Goal: Task Accomplishment & Management: Manage account settings

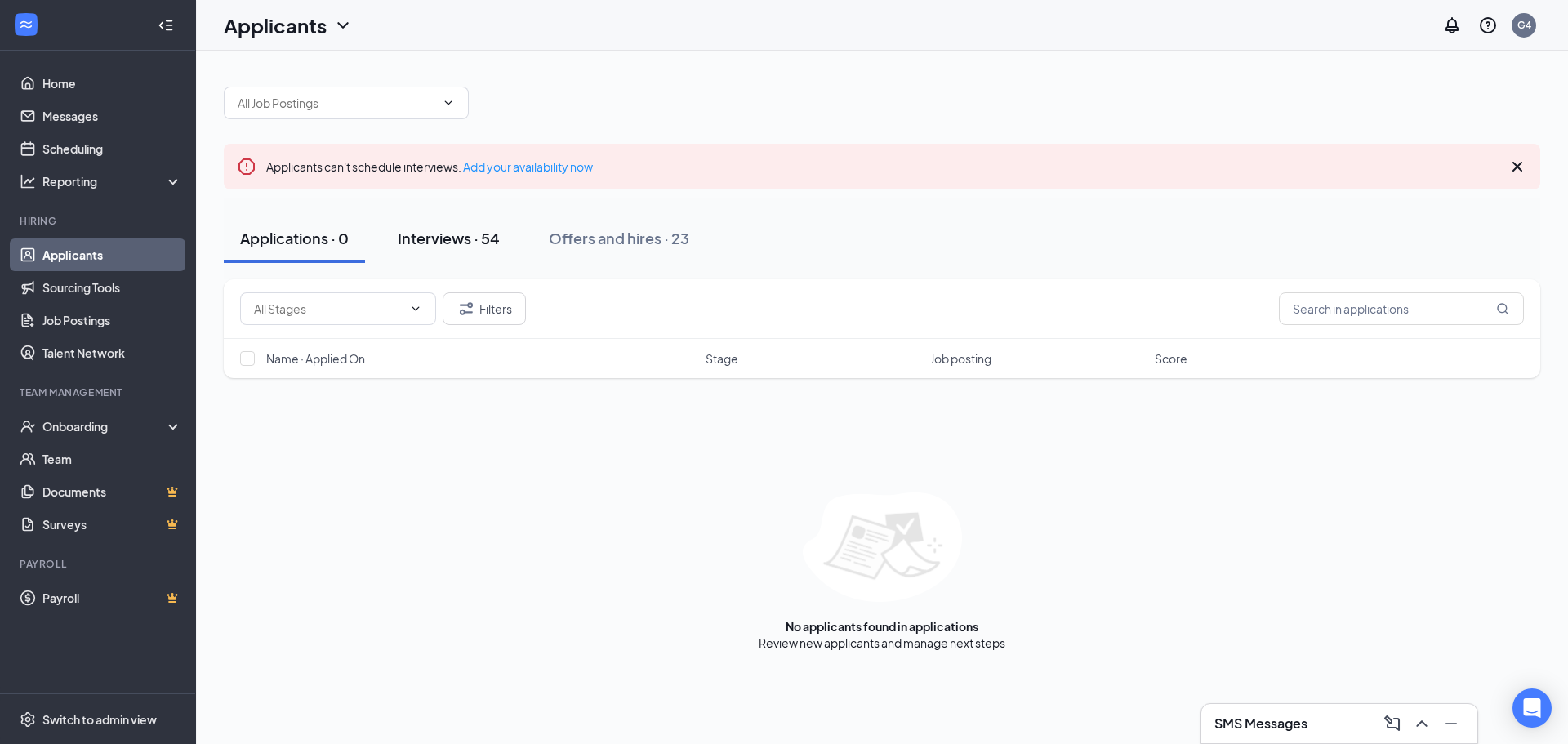
click at [481, 244] on div "Interviews · 54" at bounding box center [449, 237] width 102 height 20
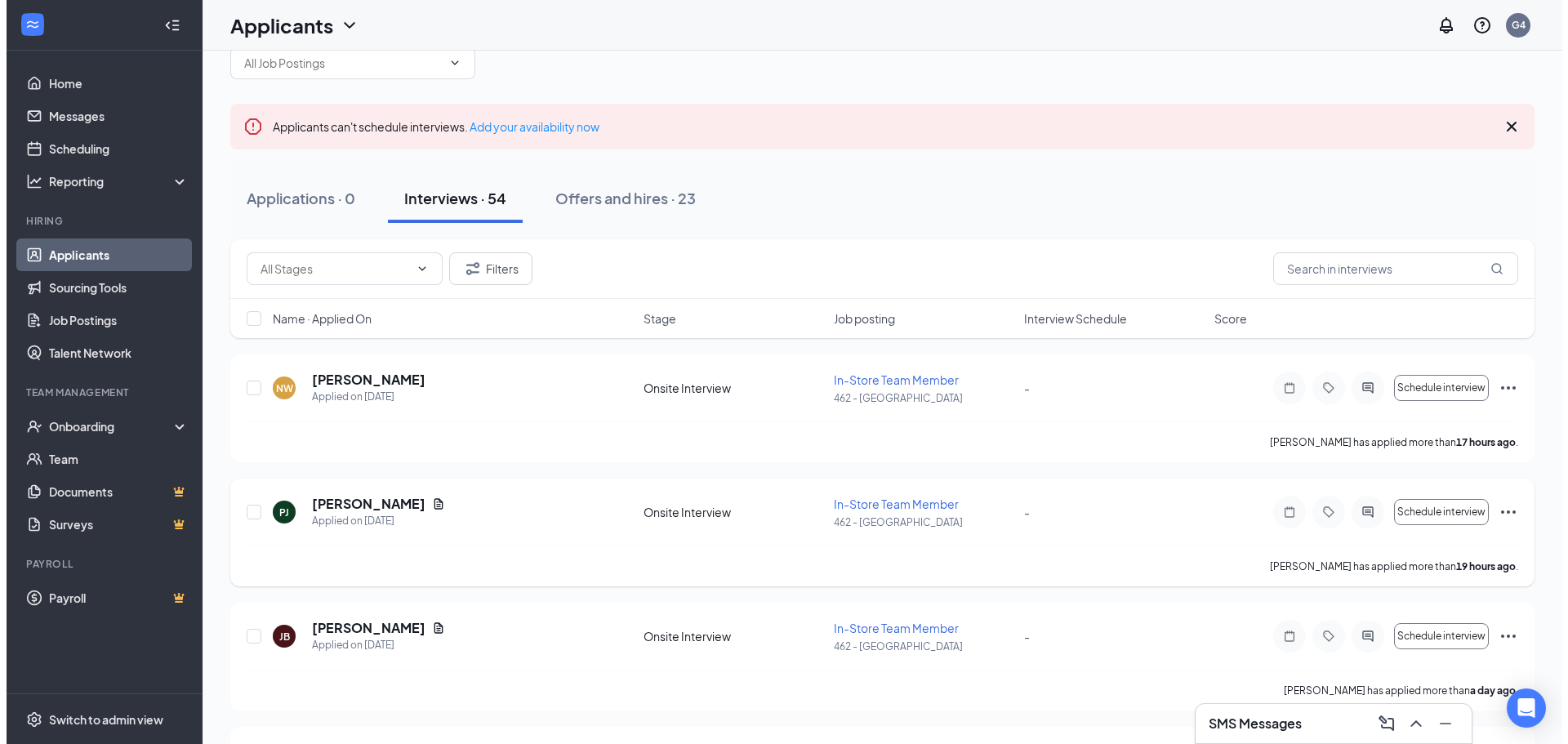
scroll to position [245, 0]
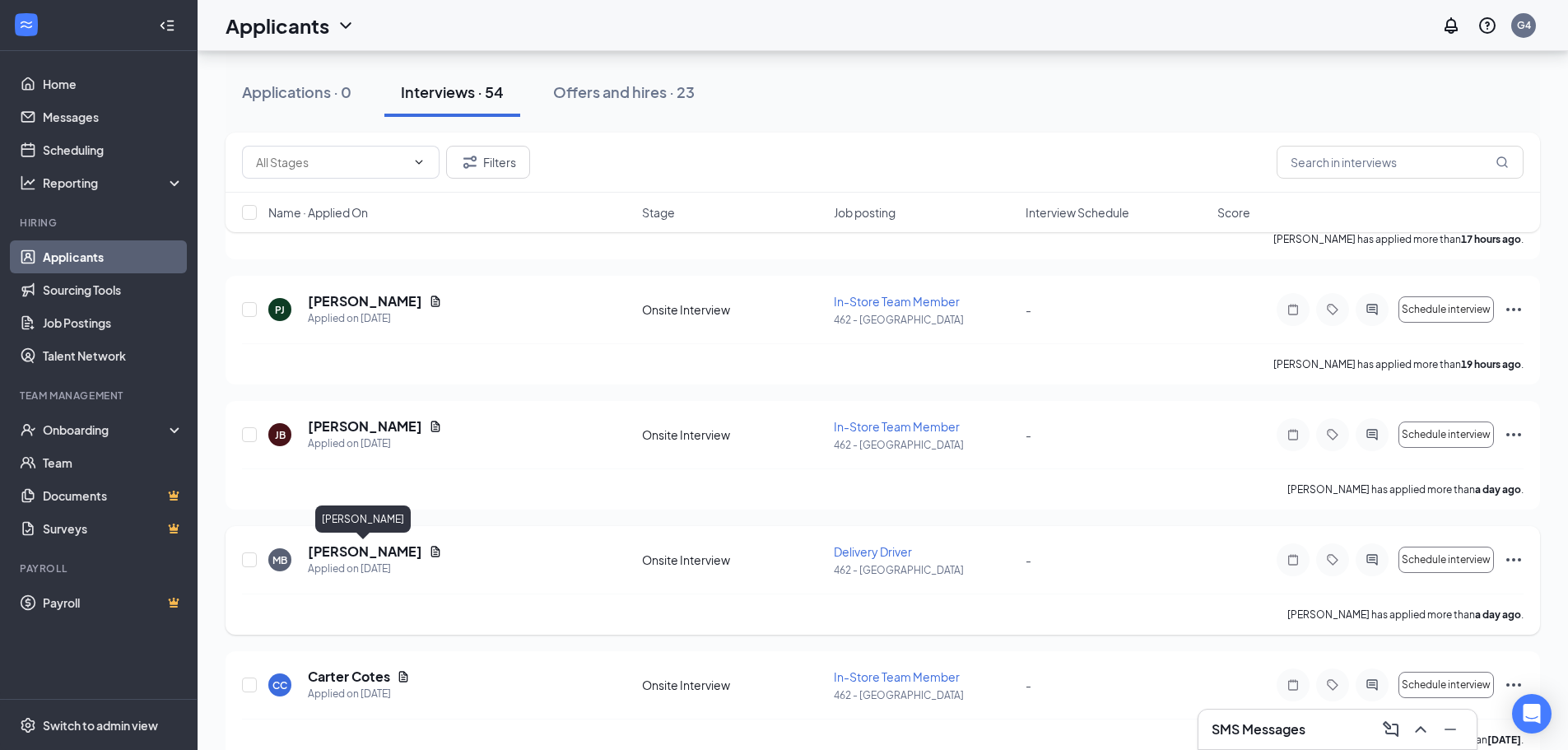
click at [378, 544] on h5 "[PERSON_NAME]" at bounding box center [364, 551] width 114 height 18
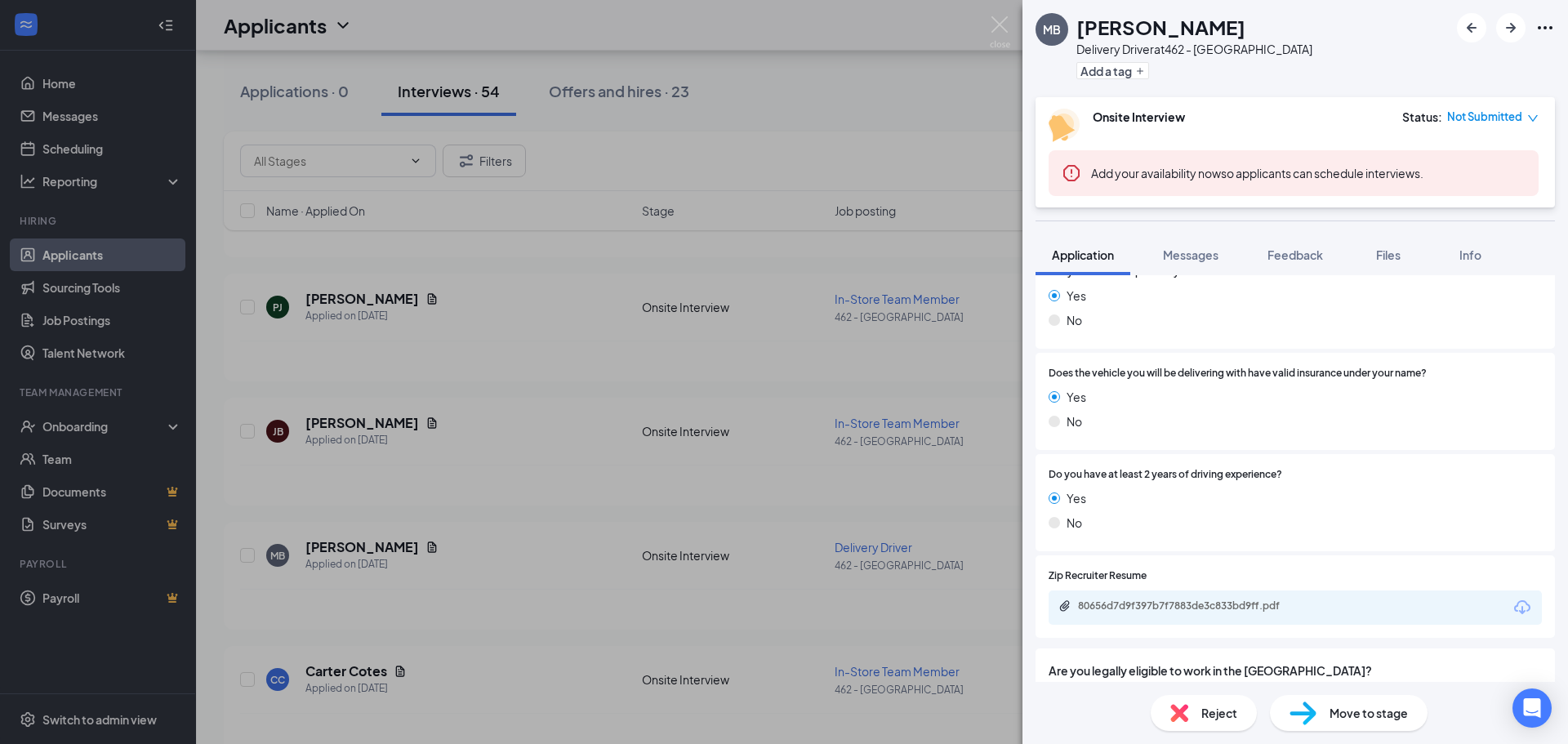
scroll to position [956, 0]
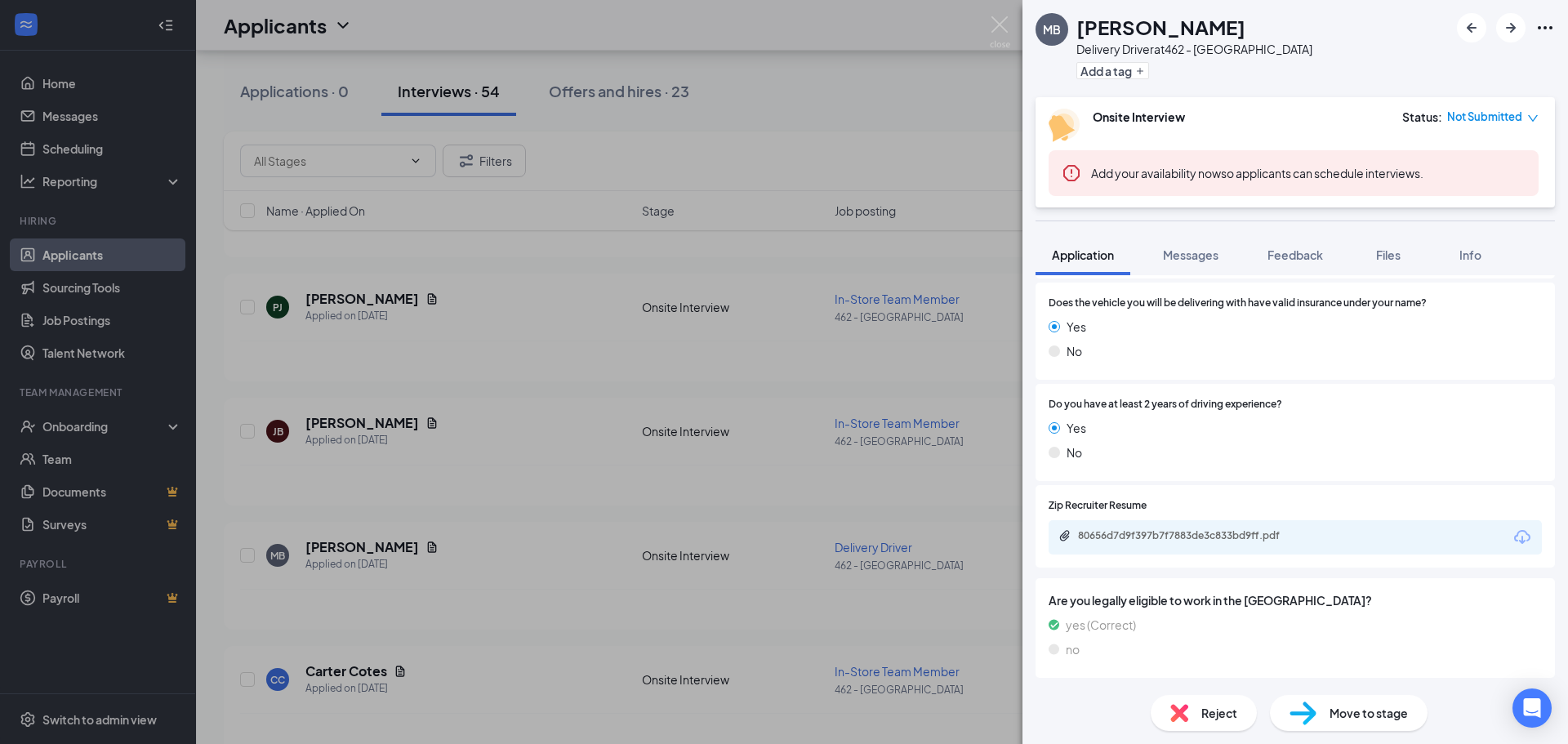
click at [809, 484] on div "MB [PERSON_NAME] Delivery Driver at 462 - [GEOGRAPHIC_DATA] Add a tag Onsite In…" at bounding box center [784, 372] width 1568 height 744
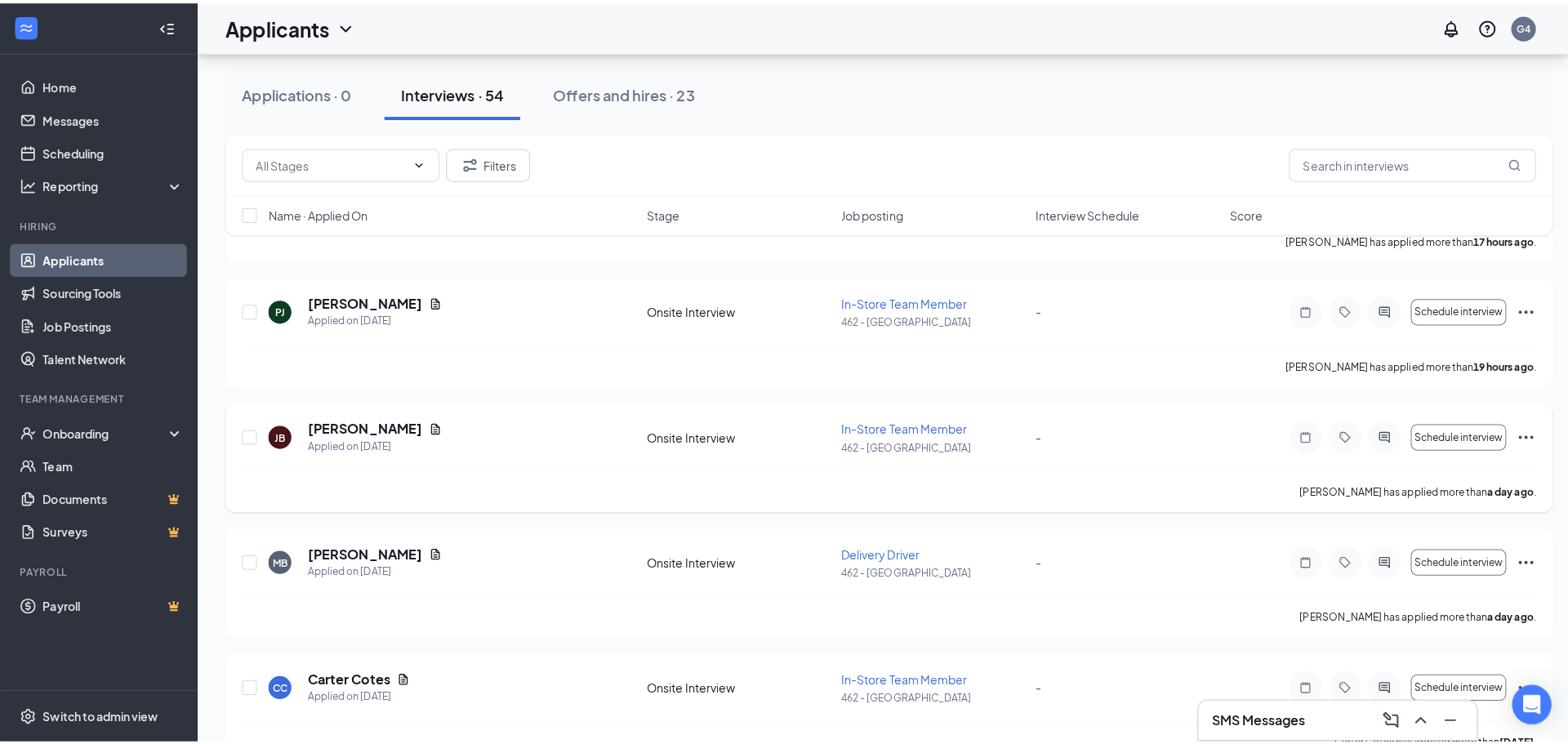
scroll to position [245, 0]
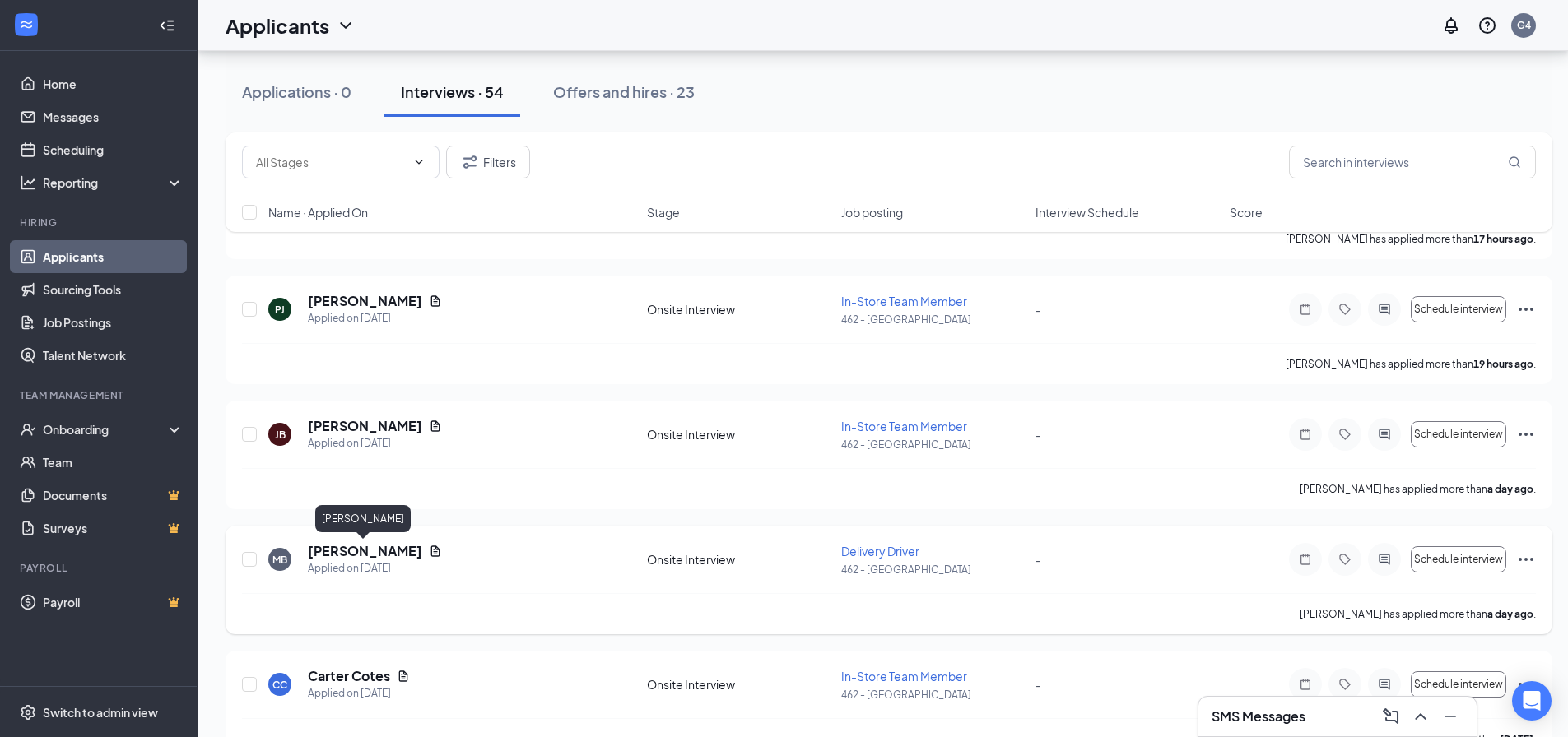
click at [345, 547] on h5 "[PERSON_NAME]" at bounding box center [364, 551] width 114 height 18
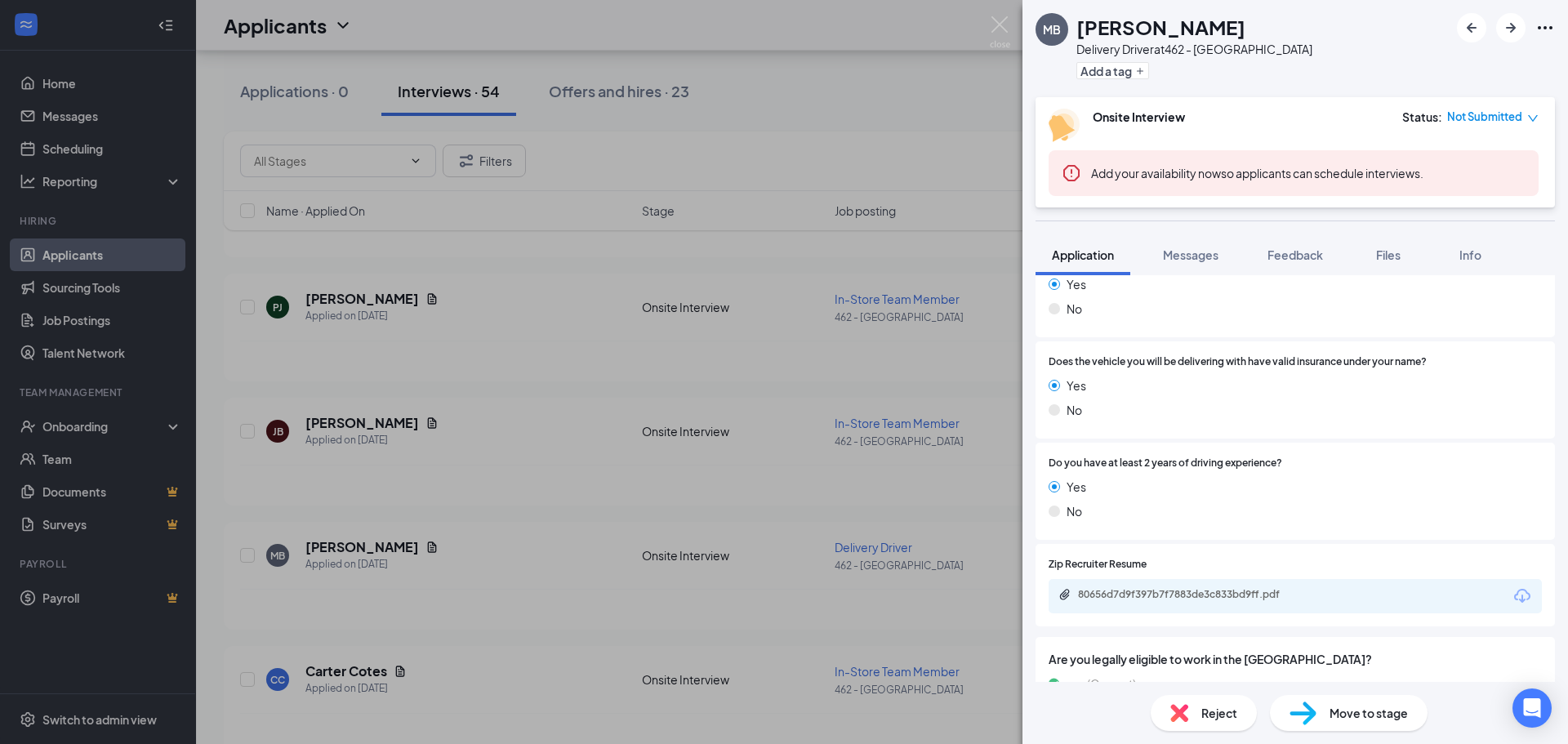
scroll to position [899, 0]
click at [1086, 590] on div "80656d7d9f397b7f7883de3c833bd9ff.pdf" at bounding box center [1192, 593] width 229 height 13
click at [785, 389] on div "MB [PERSON_NAME] Delivery Driver at 462 - [GEOGRAPHIC_DATA] Add a tag Onsite In…" at bounding box center [784, 372] width 1568 height 744
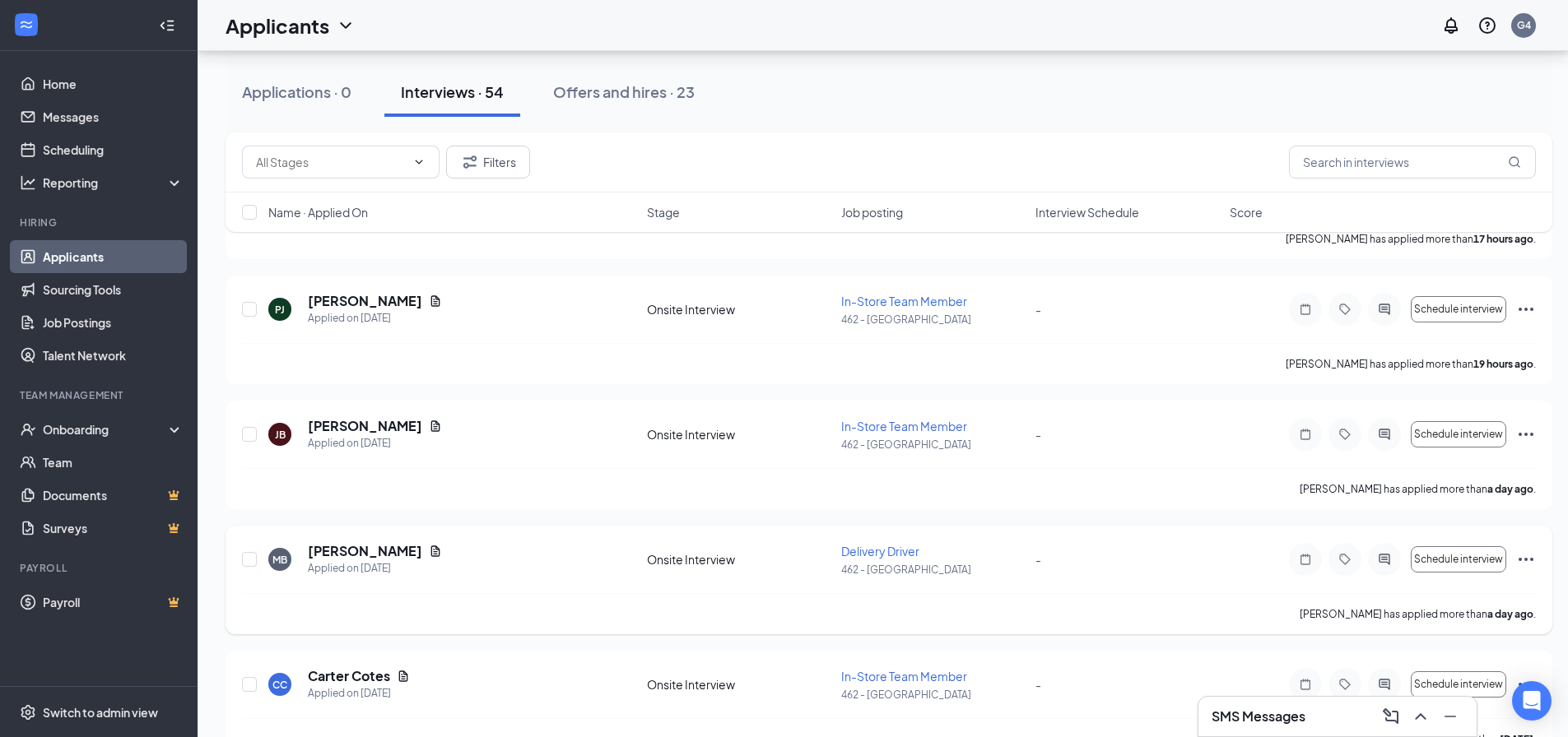
click at [1400, 557] on div at bounding box center [1385, 559] width 33 height 33
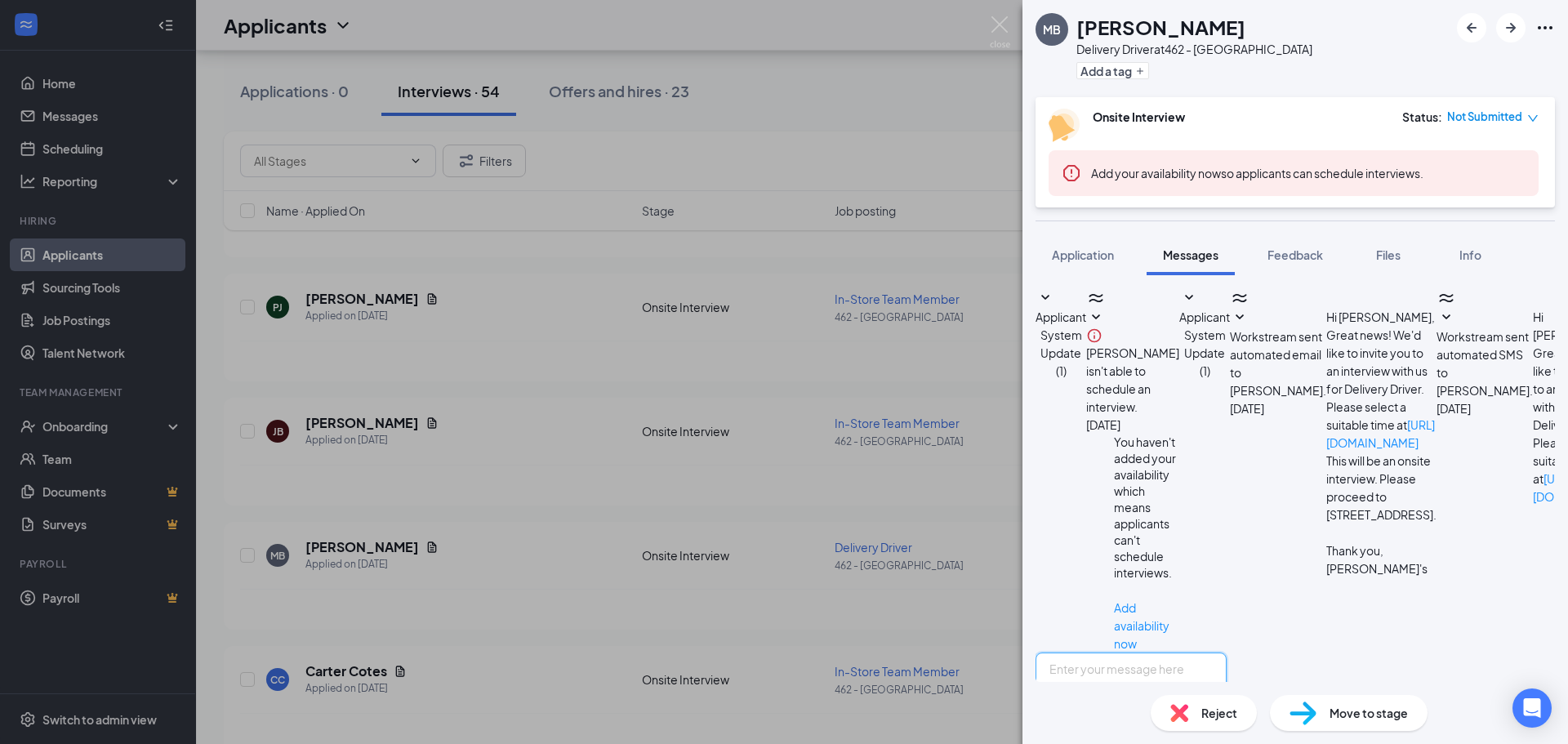
click at [1209, 653] on textarea at bounding box center [1131, 701] width 191 height 98
click at [1125, 653] on textarea "Hello, would you be interested in coming in for an interview this week? I am fr…" at bounding box center [1131, 701] width 191 height 98
click at [1222, 653] on textarea "Hello, would you be interested in coming in for an interview this week? I am fr…" at bounding box center [1131, 701] width 191 height 98
click at [1178, 653] on textarea "Hello, would you be interested in coming in for an interview this week? I am fr…" at bounding box center [1131, 701] width 191 height 98
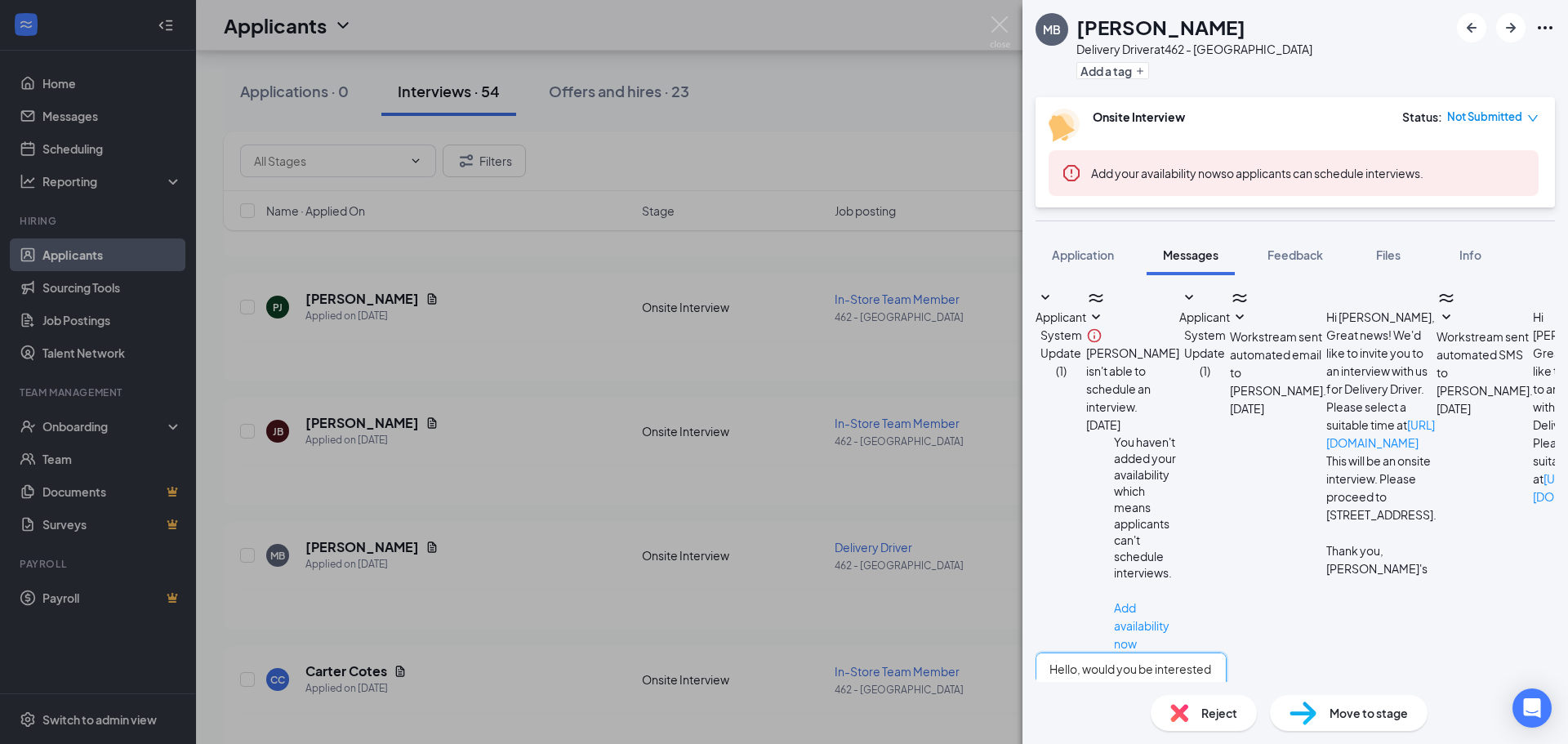
click at [1227, 653] on textarea "Hello, would you be interested in coming in for an interview this week? I am fr…" at bounding box center [1131, 701] width 191 height 98
type textarea "Hello, would you be interested in coming in for an interview this week? I am fr…"
click at [598, 376] on div "MB [PERSON_NAME] Delivery Driver at 462 - [GEOGRAPHIC_DATA] Add a tag Onsite In…" at bounding box center [784, 372] width 1568 height 744
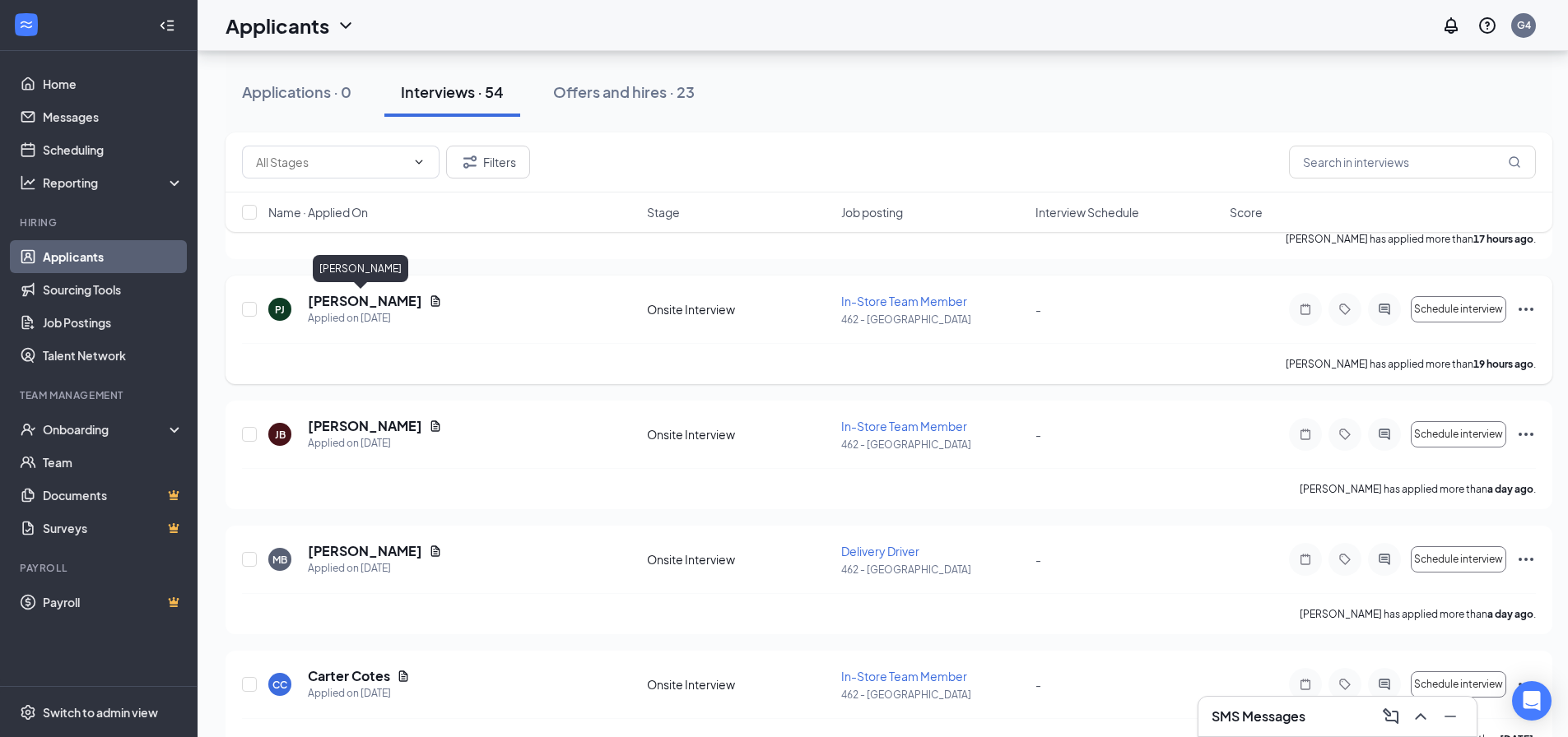
click at [325, 294] on h5 "[PERSON_NAME]" at bounding box center [364, 301] width 114 height 18
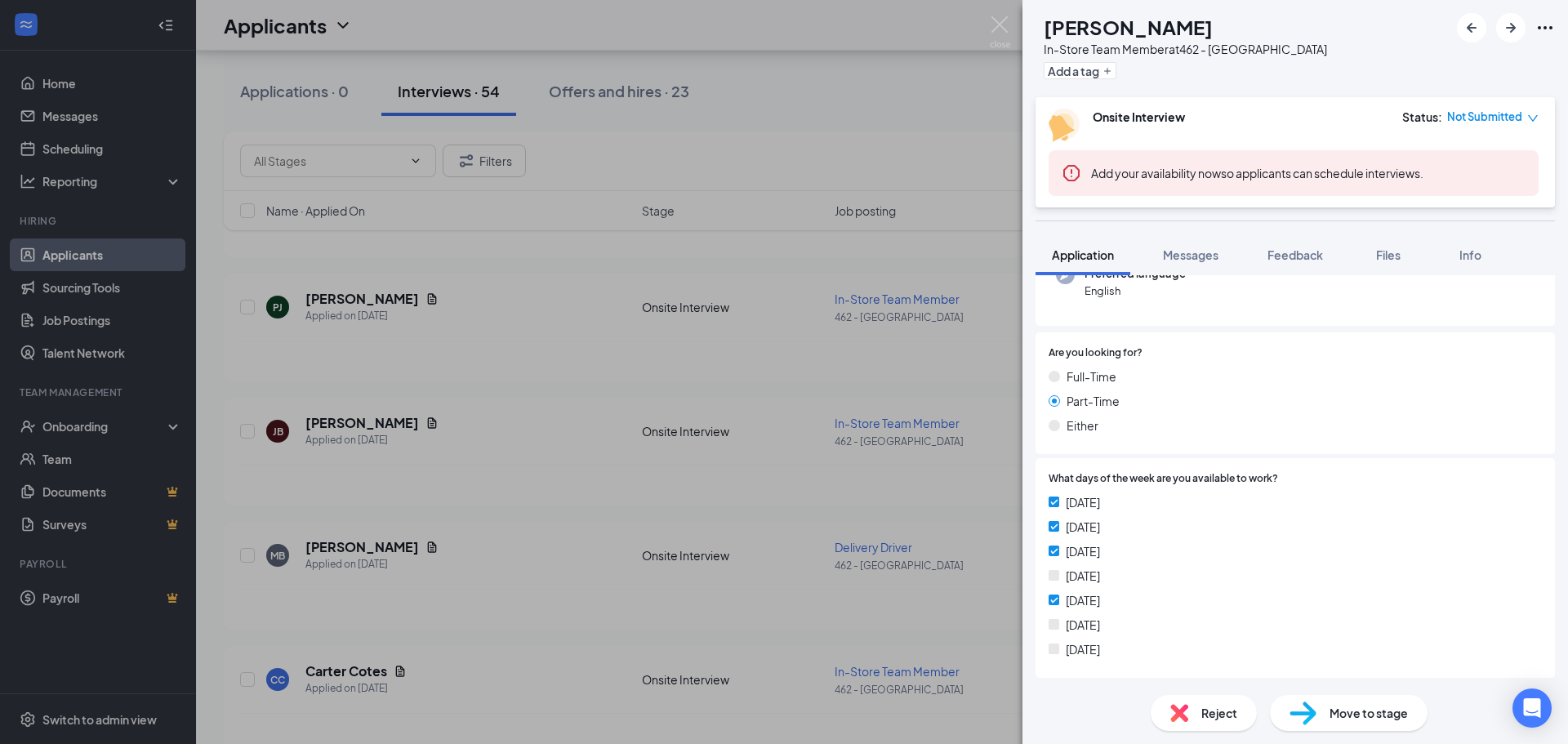
scroll to position [638, 0]
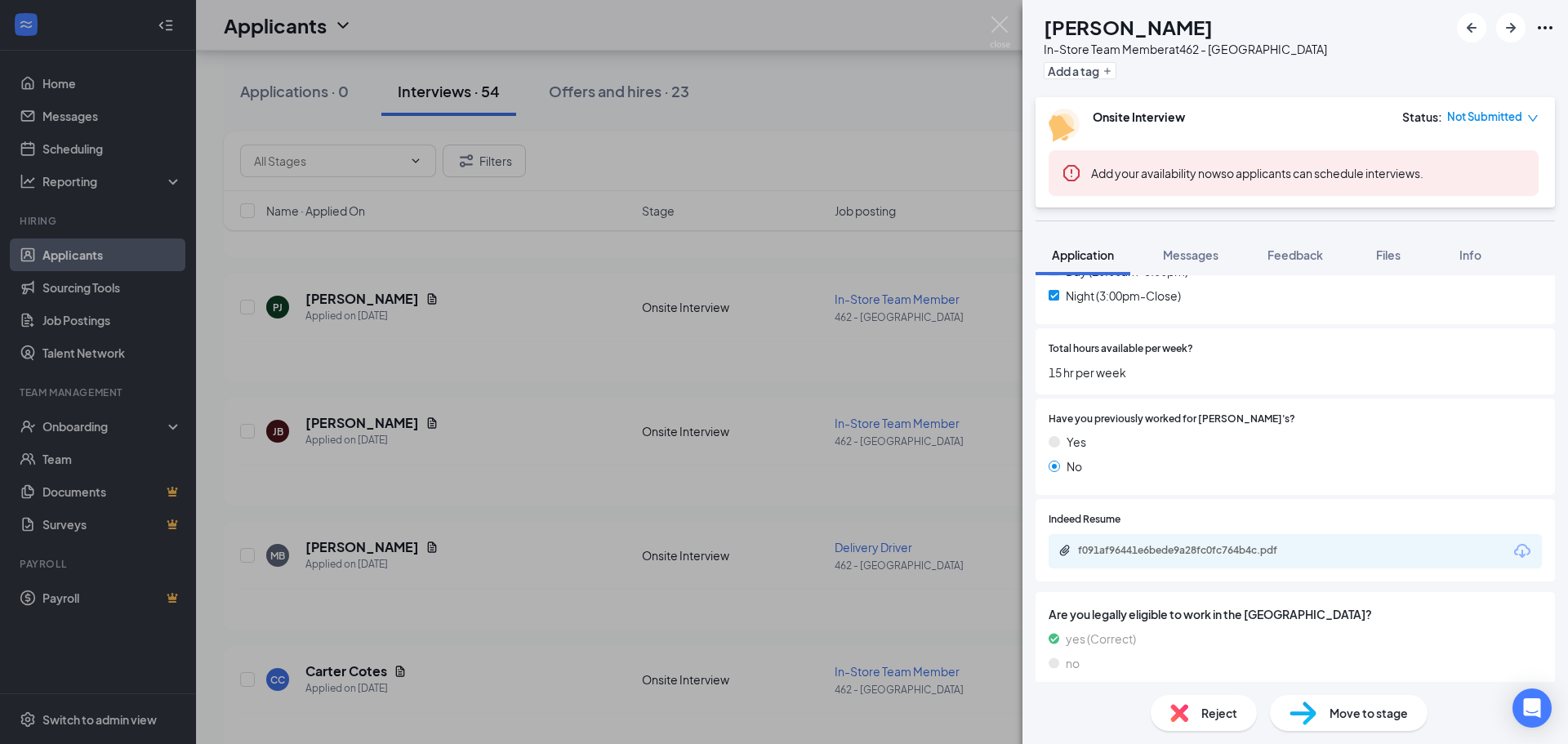
click at [1118, 545] on div "f091af96441e6bede9a28fc0fc764b4c.pdf" at bounding box center [1192, 551] width 229 height 13
drag, startPoint x: 629, startPoint y: 297, endPoint x: 489, endPoint y: 375, distance: 160.3
click at [628, 297] on div "[PERSON_NAME] In-Store Team Member at 462 - [GEOGRAPHIC_DATA] Add a tag Onsite …" at bounding box center [784, 372] width 1568 height 744
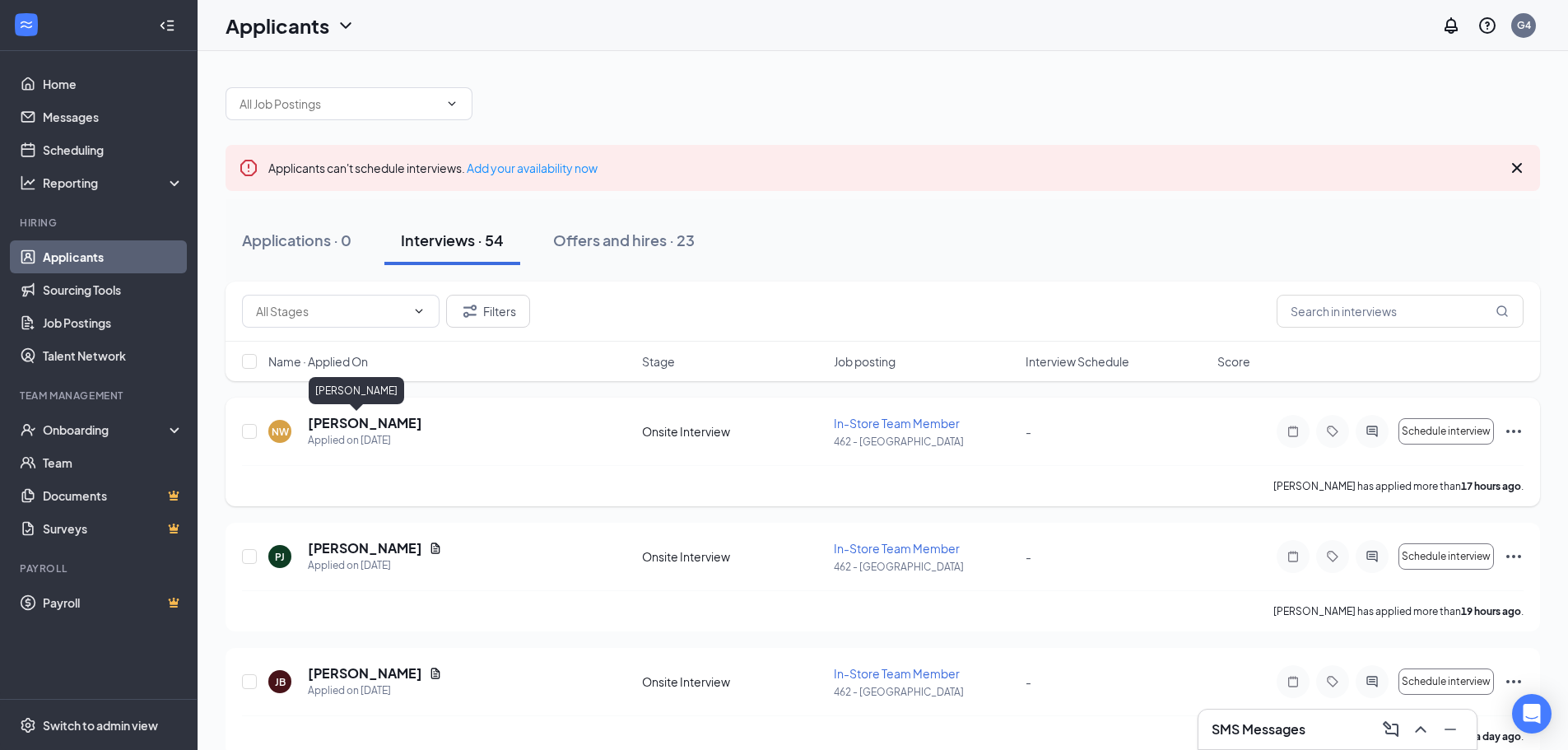
click at [328, 430] on h5 "[PERSON_NAME]" at bounding box center [364, 423] width 114 height 18
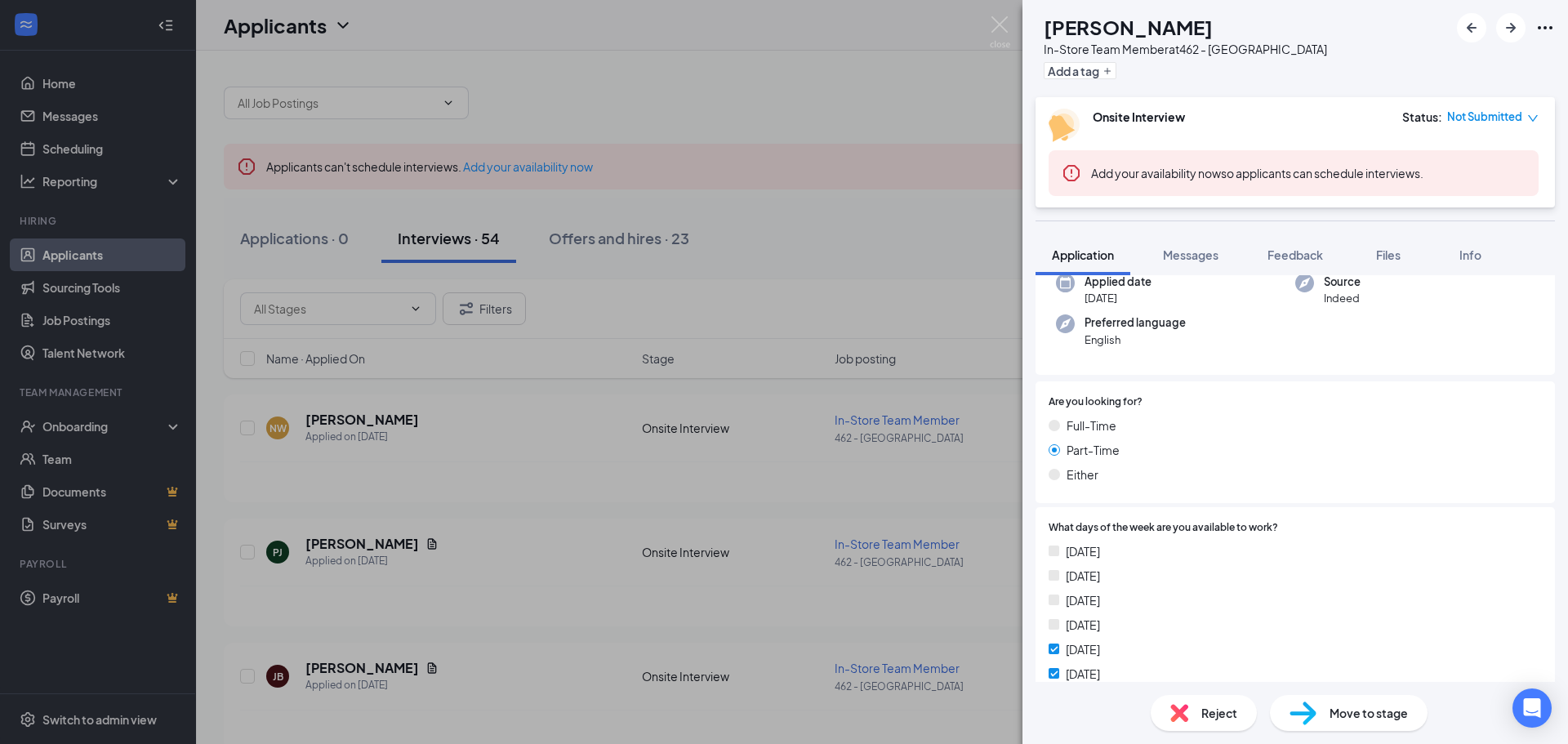
scroll to position [62, 0]
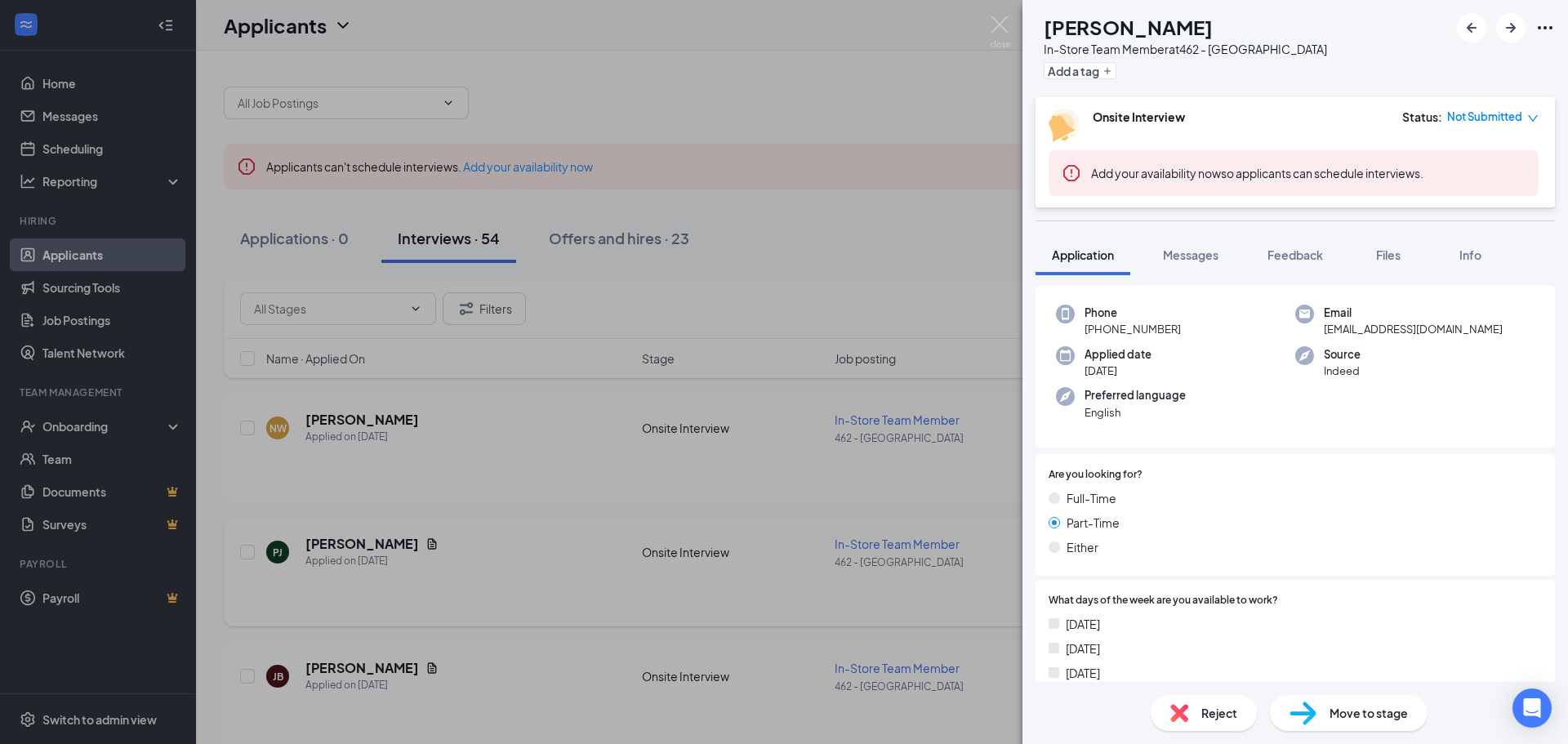
click at [543, 504] on div "NW [PERSON_NAME] In-Store Team Member at 462 - [GEOGRAPHIC_DATA] Add a tag Onsi…" at bounding box center [784, 372] width 1568 height 744
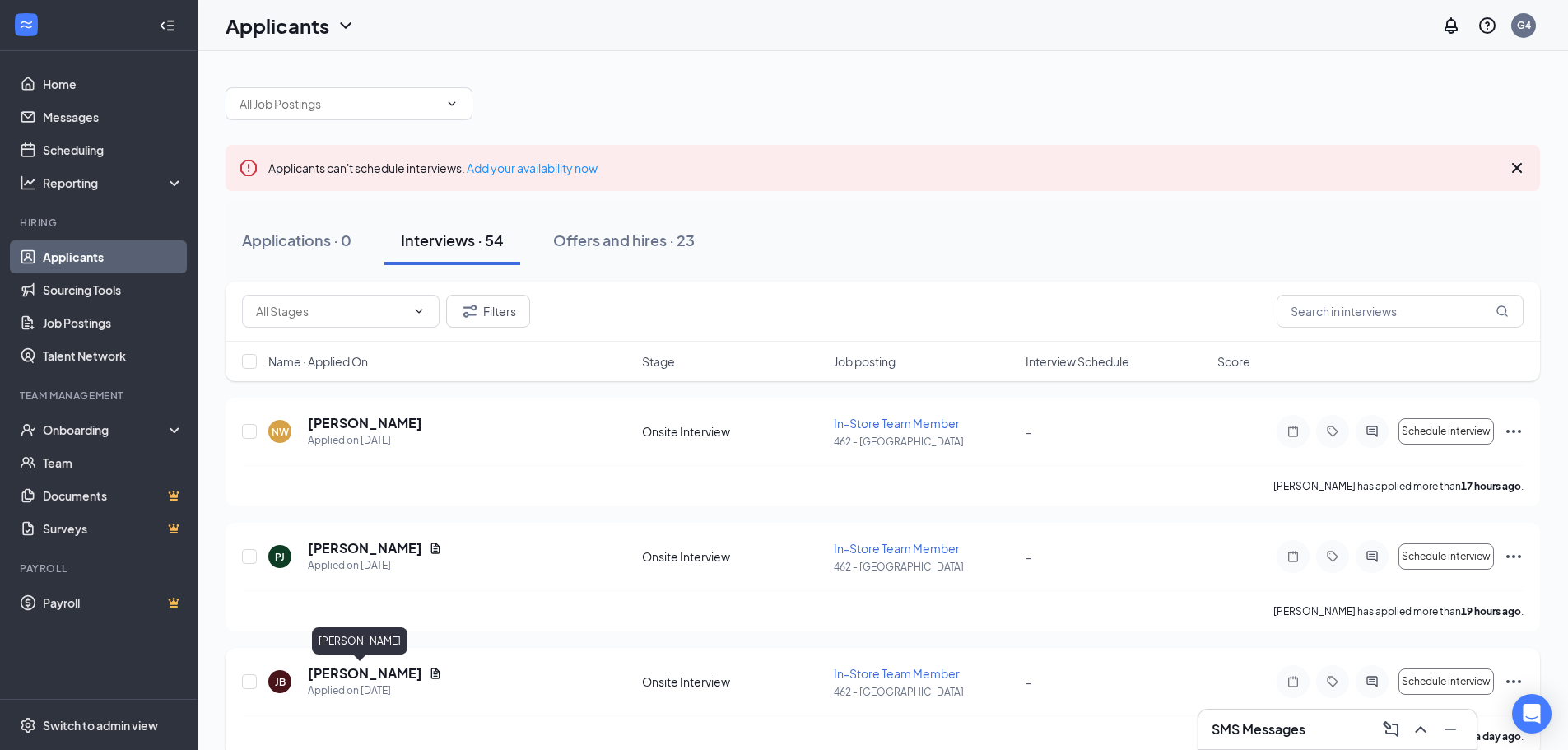
click at [342, 676] on h5 "[PERSON_NAME]" at bounding box center [364, 673] width 114 height 18
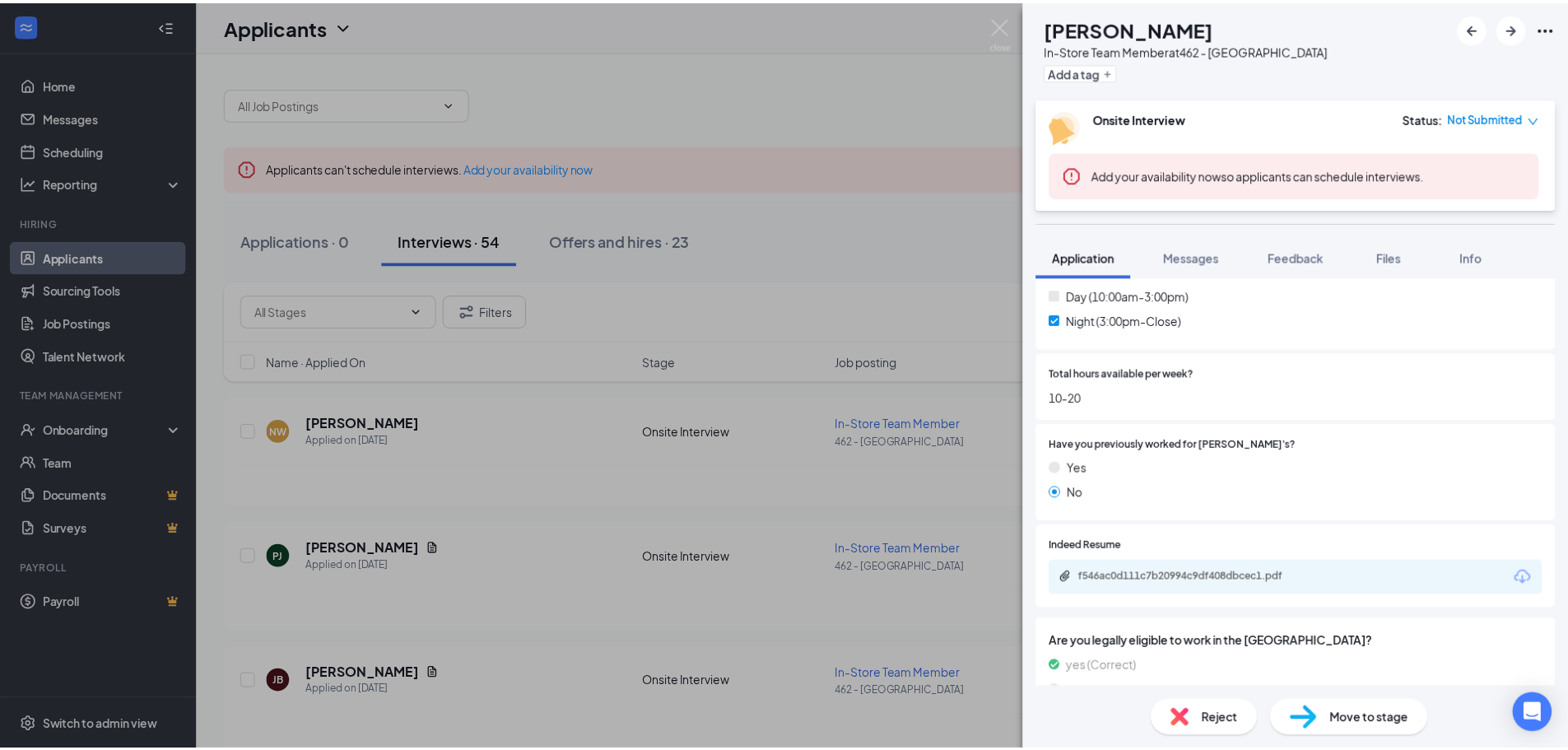
scroll to position [694, 0]
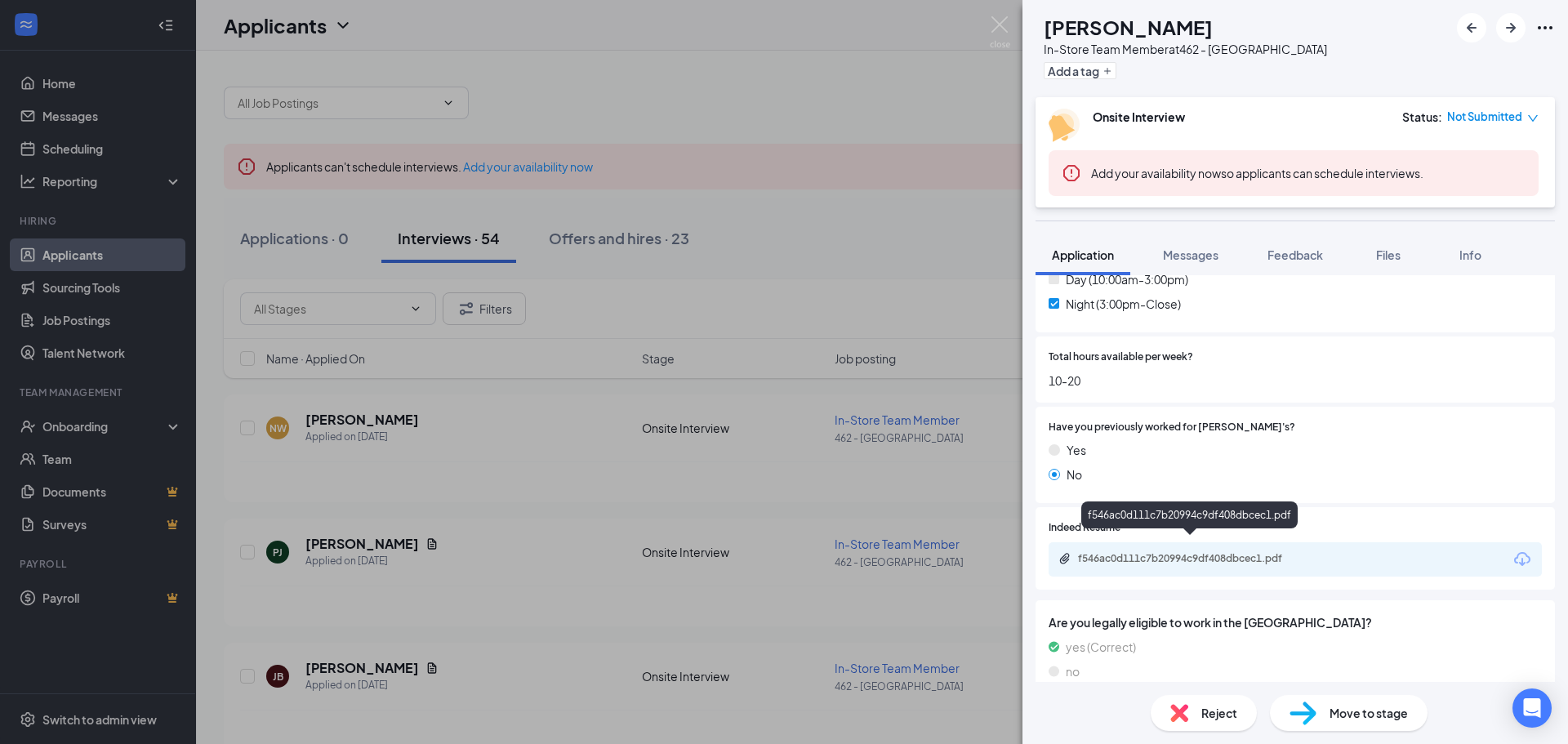
click at [1120, 552] on div "f546ac0d111c7b20994c9df408dbcec1.pdf" at bounding box center [1192, 558] width 229 height 13
click at [454, 475] on div "JB [PERSON_NAME] In-Store Team Member at 462 - [GEOGRAPHIC_DATA] Add a tag Onsi…" at bounding box center [784, 372] width 1568 height 744
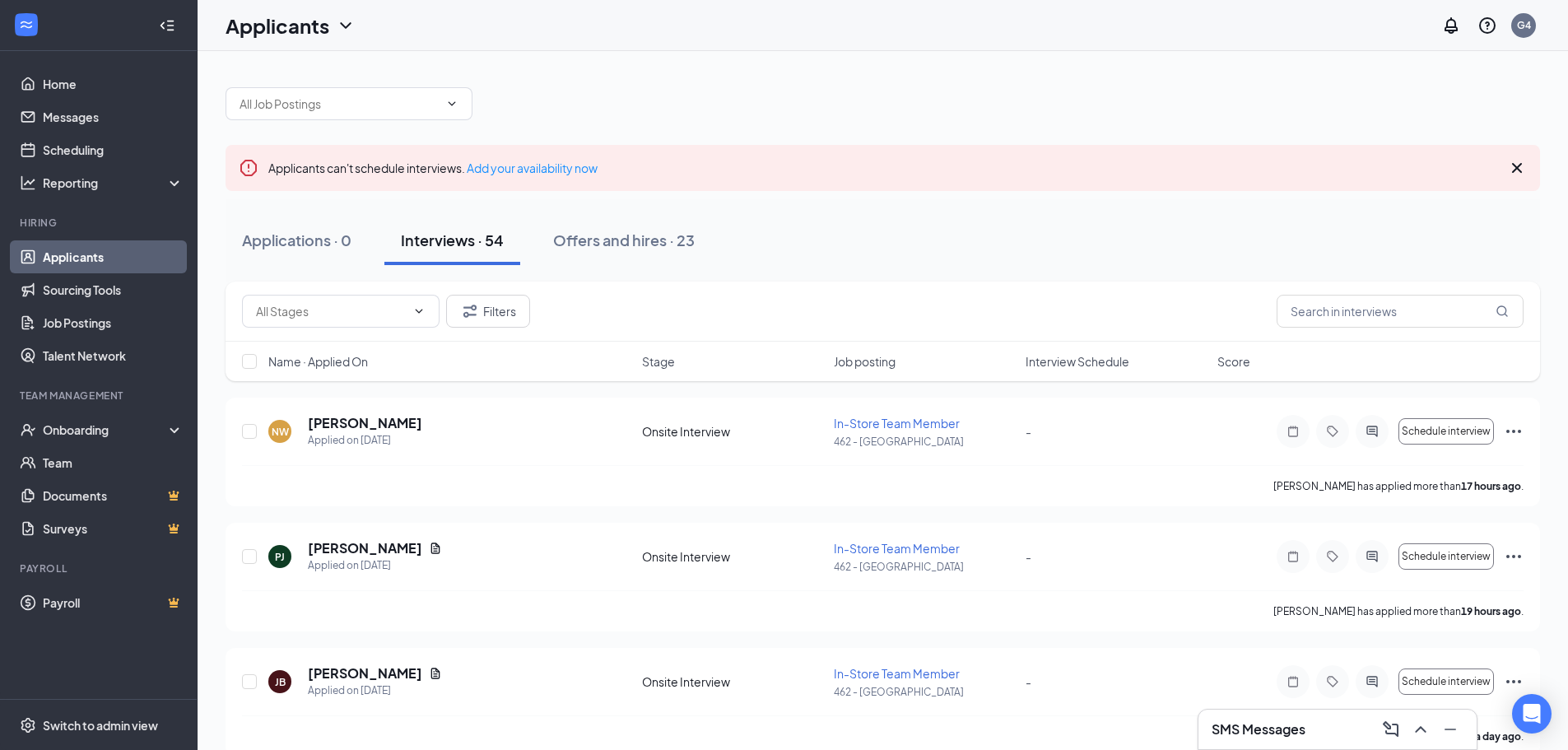
click at [1296, 729] on h3 "SMS Messages" at bounding box center [1259, 730] width 94 height 18
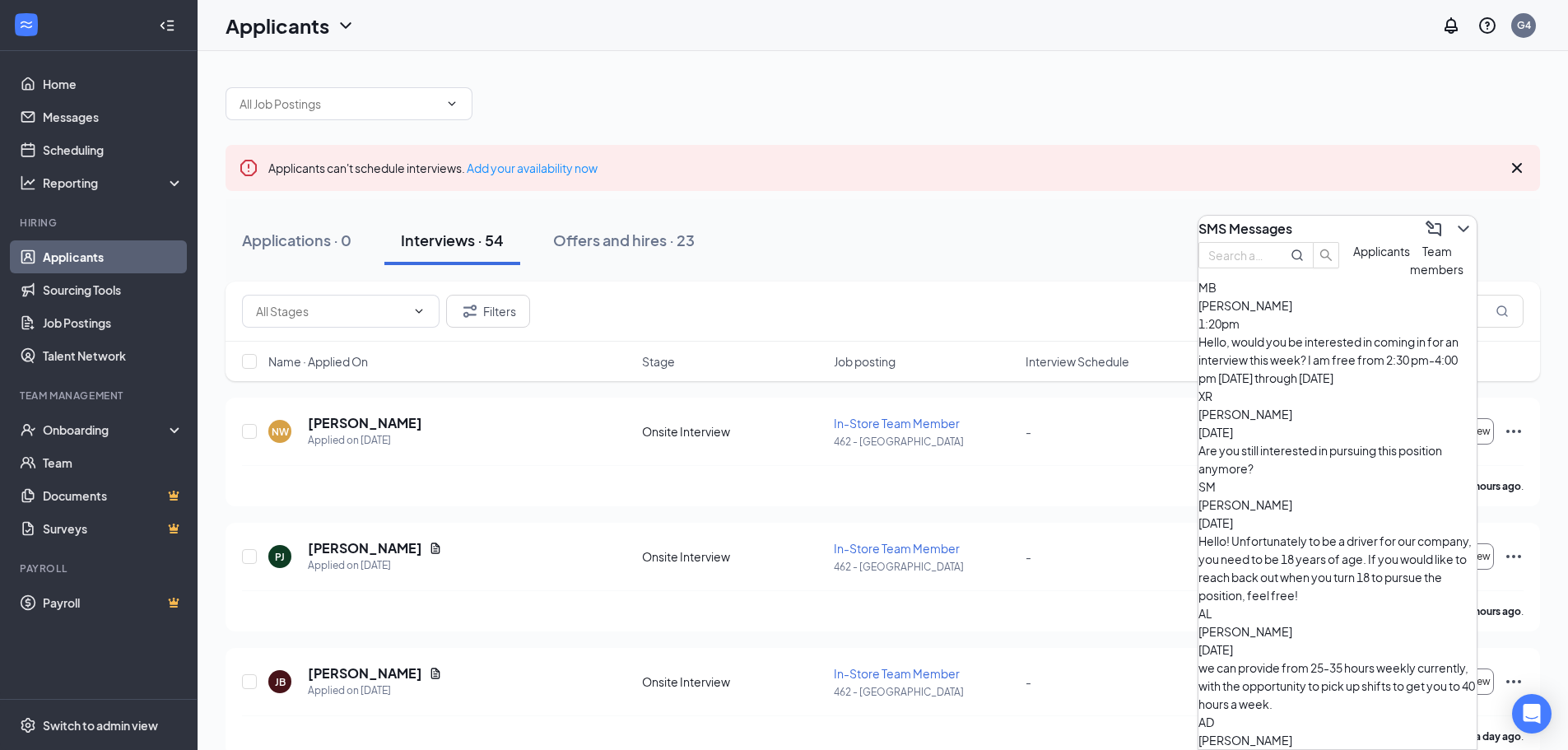
click at [1353, 259] on span "Applicants" at bounding box center [1382, 251] width 57 height 15
click at [1272, 397] on div "XR [PERSON_NAME] [DATE] Are you still interested in pursuing this position anym…" at bounding box center [1338, 433] width 278 height 90
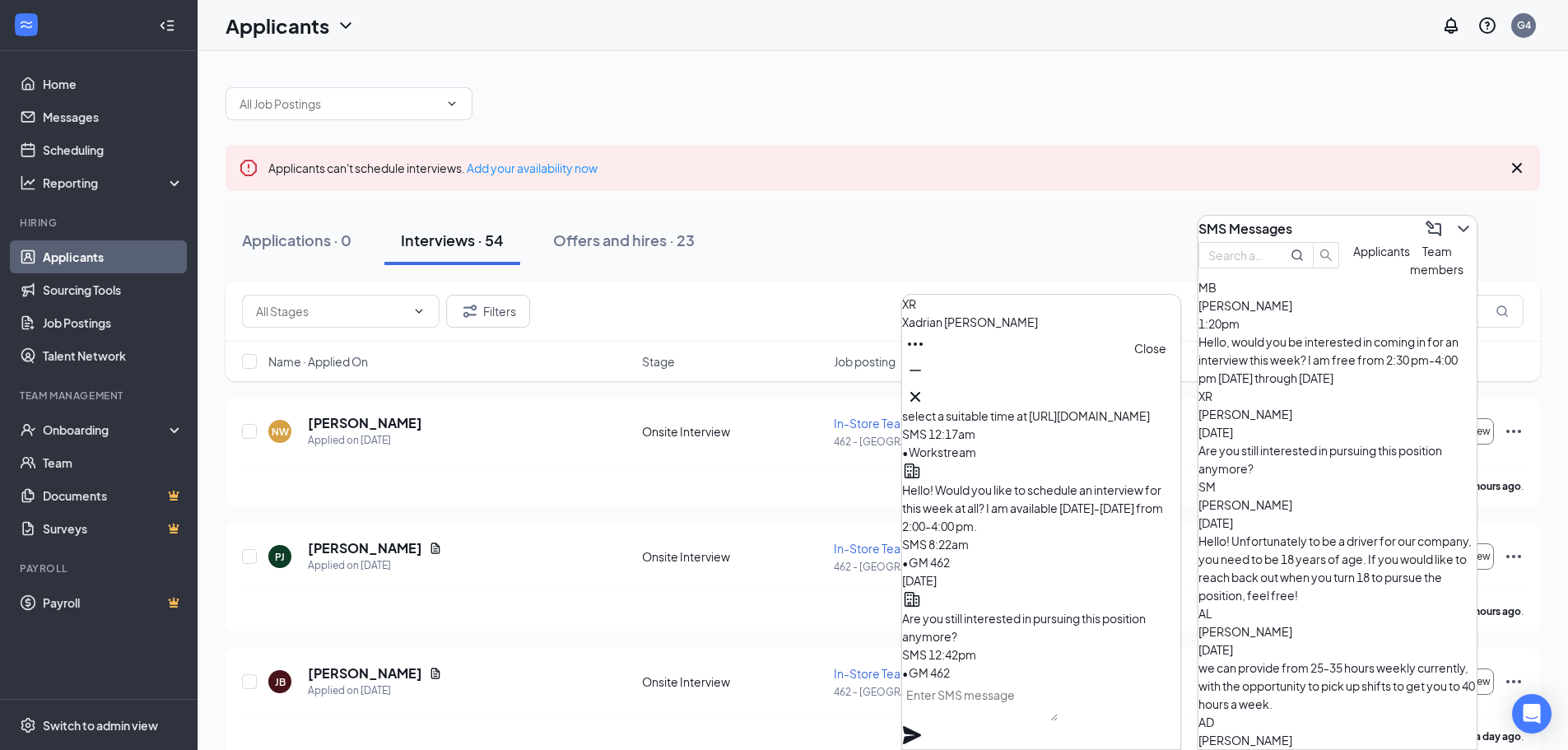
click at [920, 392] on icon "Cross" at bounding box center [915, 396] width 10 height 10
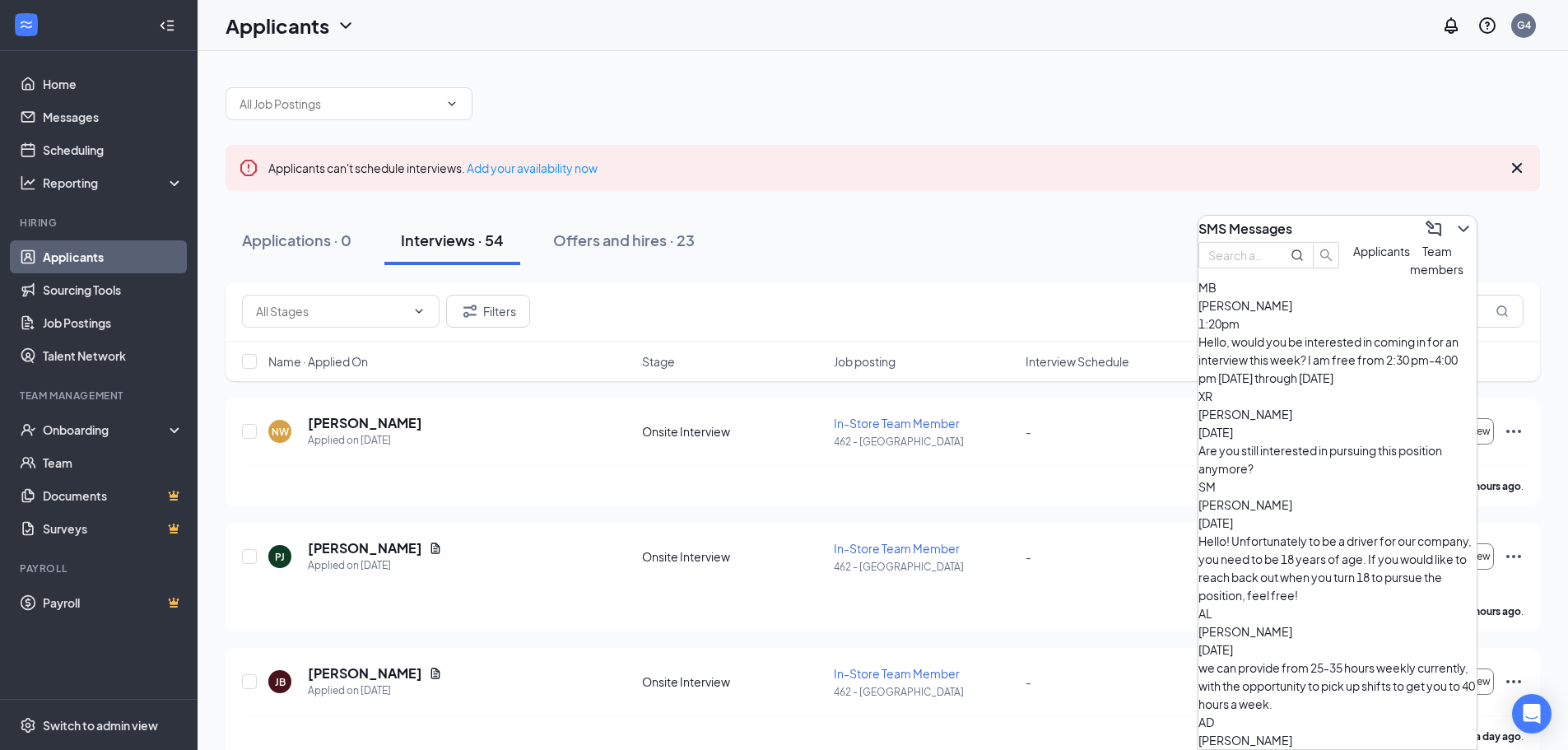
click at [1457, 423] on div "[DATE]" at bounding box center [1338, 432] width 278 height 18
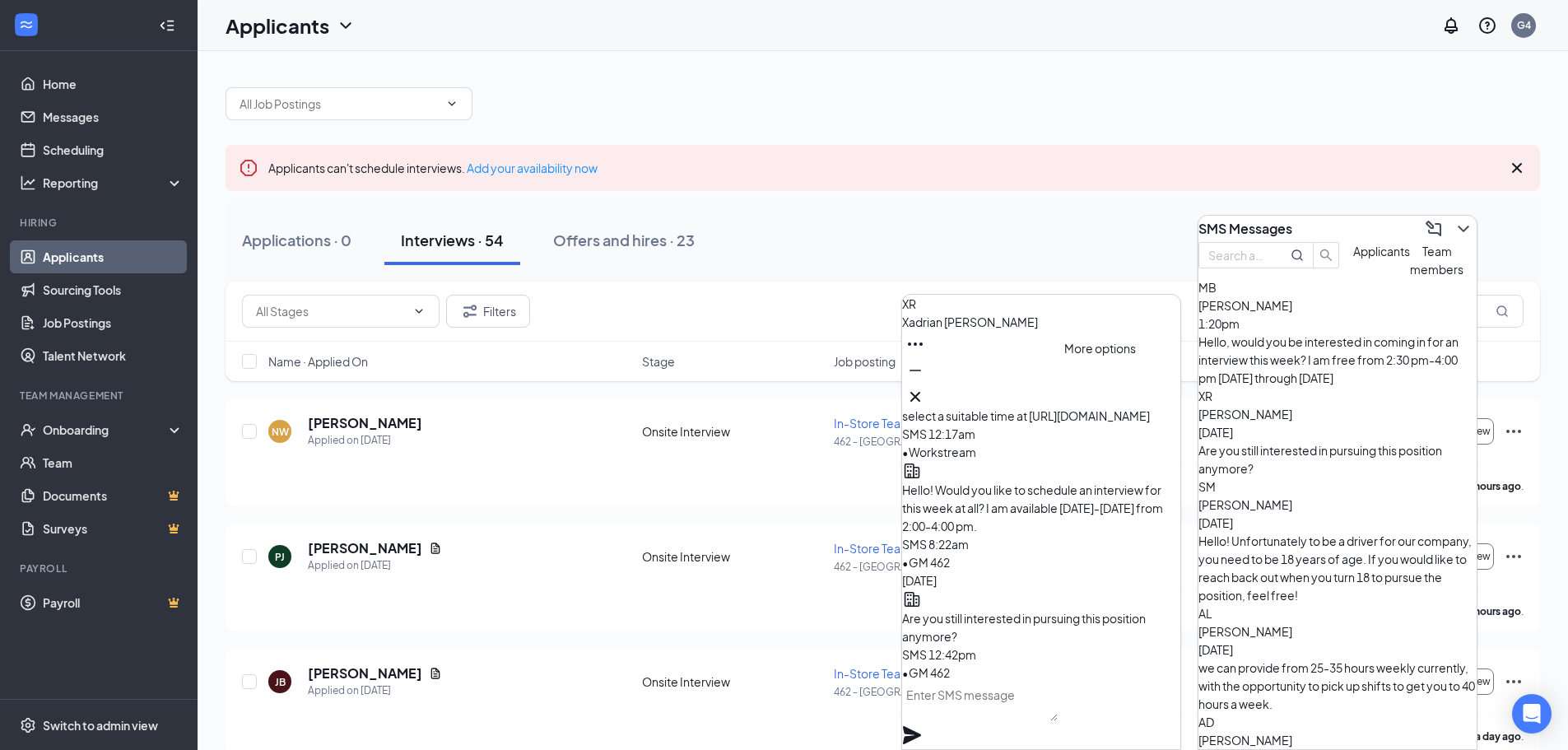
click at [929, 357] on button at bounding box center [916, 344] width 27 height 27
click at [1064, 379] on div "XR [PERSON_NAME]" at bounding box center [1041, 352] width 278 height 115
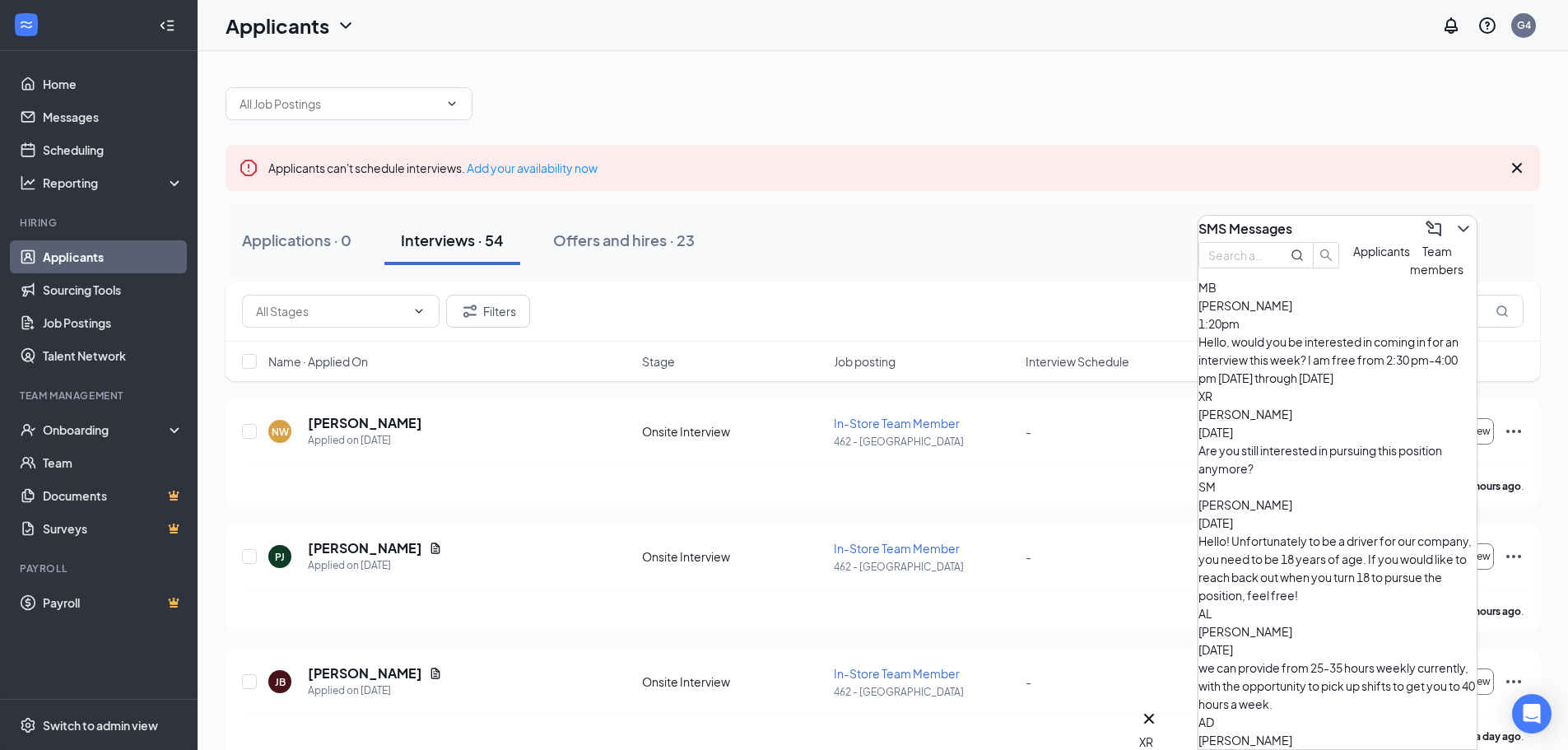
click at [1292, 409] on span "[PERSON_NAME]" at bounding box center [1245, 414] width 94 height 15
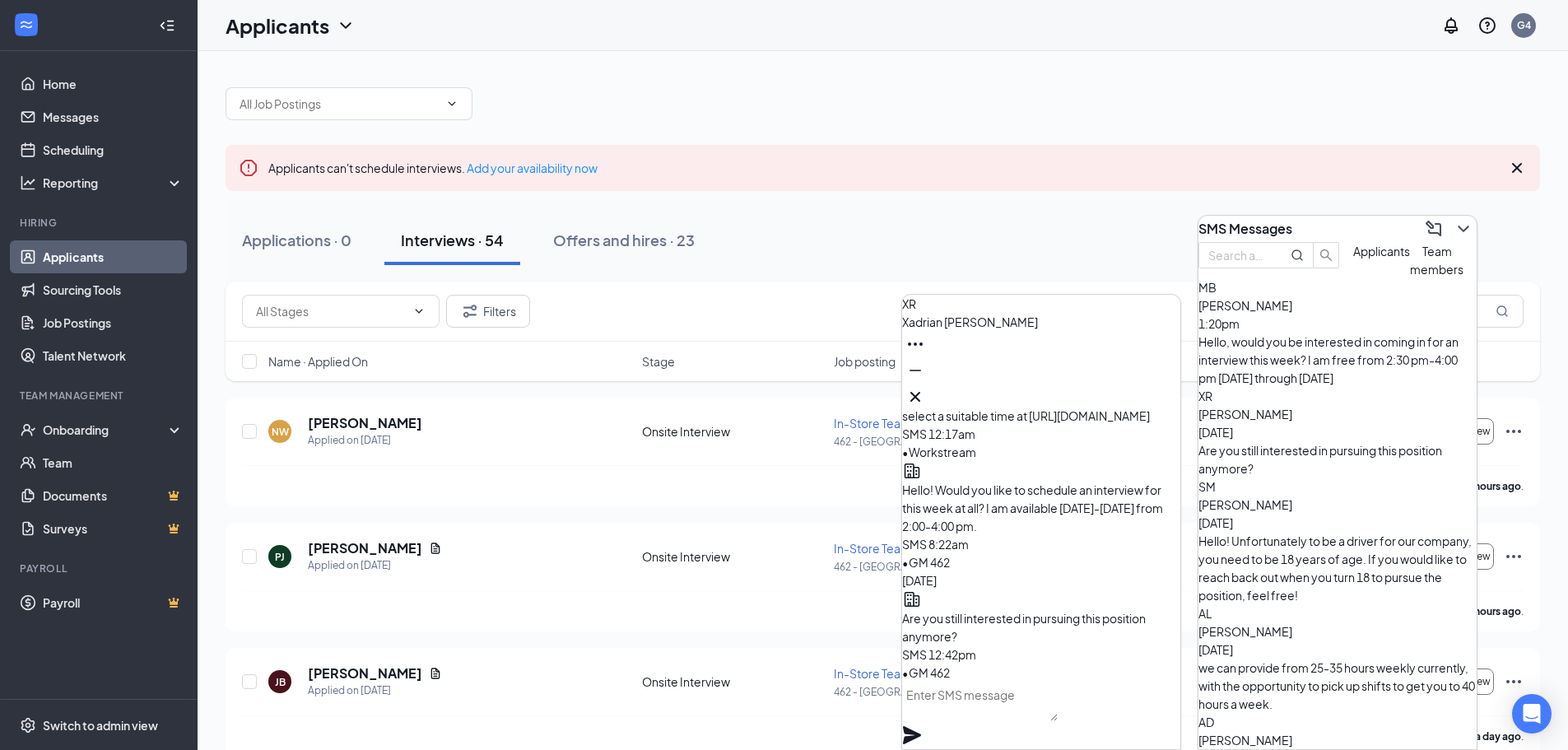
drag, startPoint x: 1307, startPoint y: 410, endPoint x: 808, endPoint y: 259, distance: 521.3
click at [807, 260] on div "Applications · 0 Interviews · 54 Offers and hires · 23" at bounding box center [882, 240] width 1314 height 50
click at [925, 380] on icon "Minimize" at bounding box center [916, 371] width 20 height 20
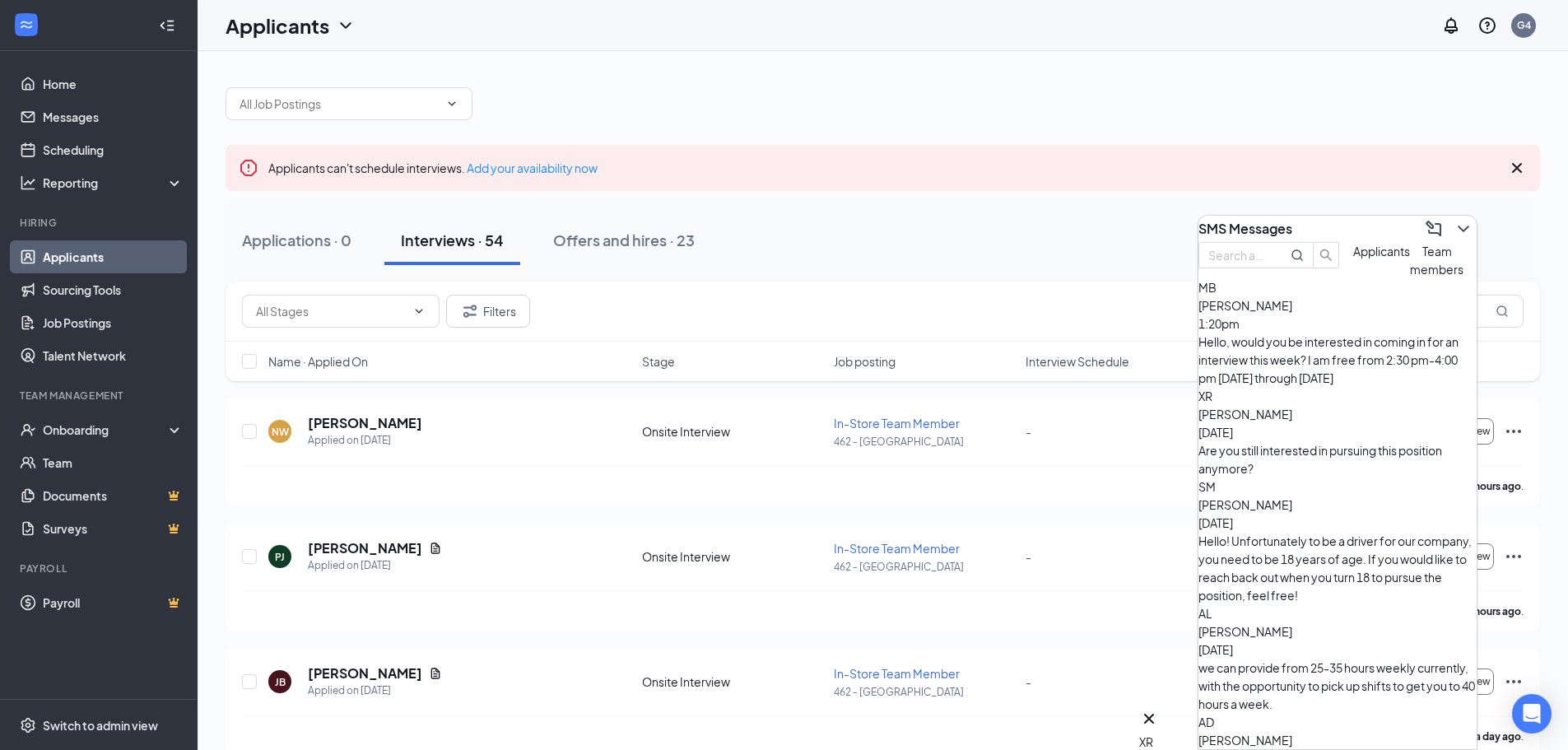
click at [1292, 412] on span "[PERSON_NAME]" at bounding box center [1245, 414] width 94 height 15
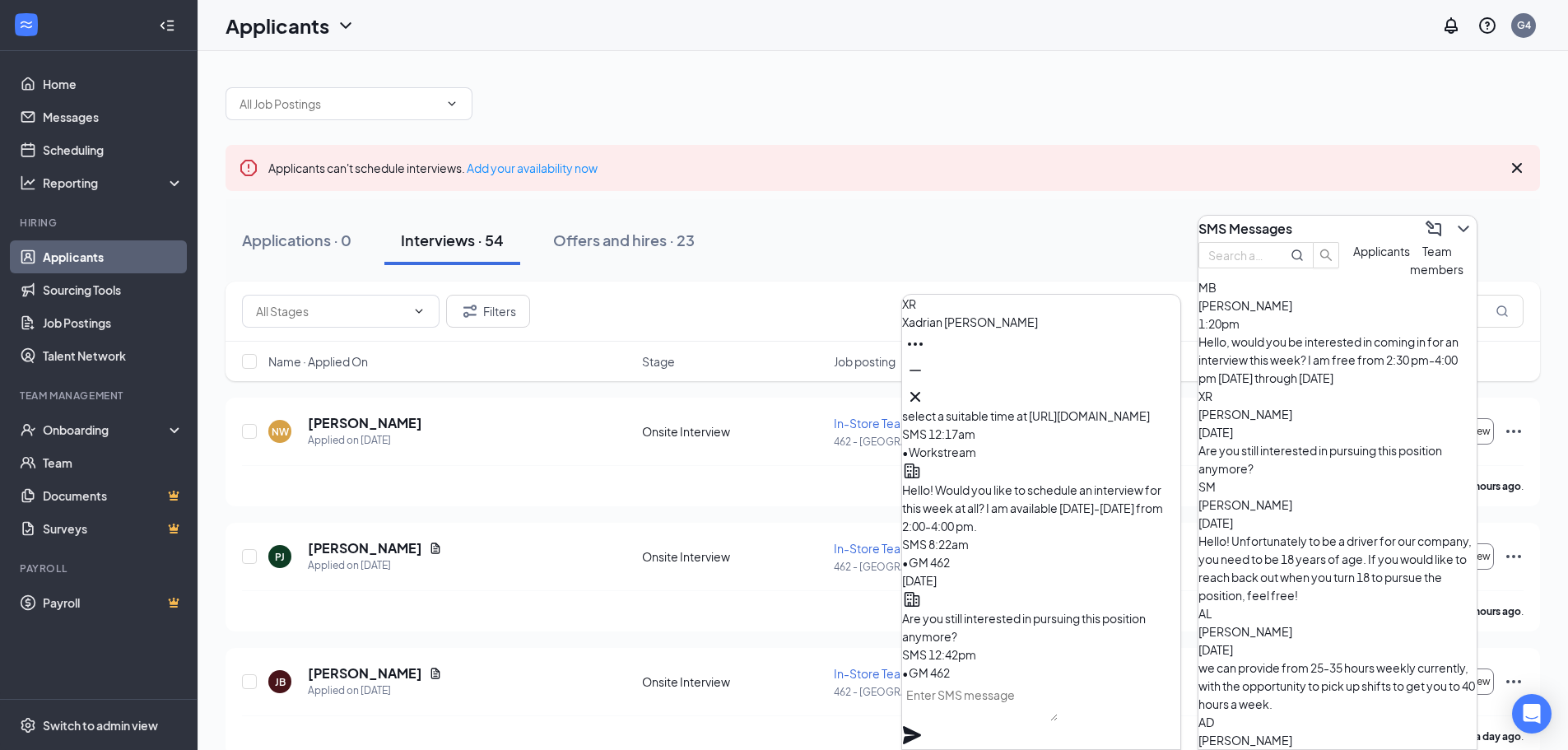
click at [1292, 412] on span "[PERSON_NAME]" at bounding box center [1245, 414] width 94 height 15
click at [1449, 420] on div "[PERSON_NAME] [DATE] Are you still interested in pursuing this position anymore?" at bounding box center [1338, 441] width 278 height 73
click at [1449, 441] on div "Are you still interested in pursuing this position anymore?" at bounding box center [1338, 459] width 278 height 36
click at [1426, 382] on div "MB [PERSON_NAME] 1:20pm Hello, would you be interested in coming in for an inte…" at bounding box center [1338, 332] width 278 height 109
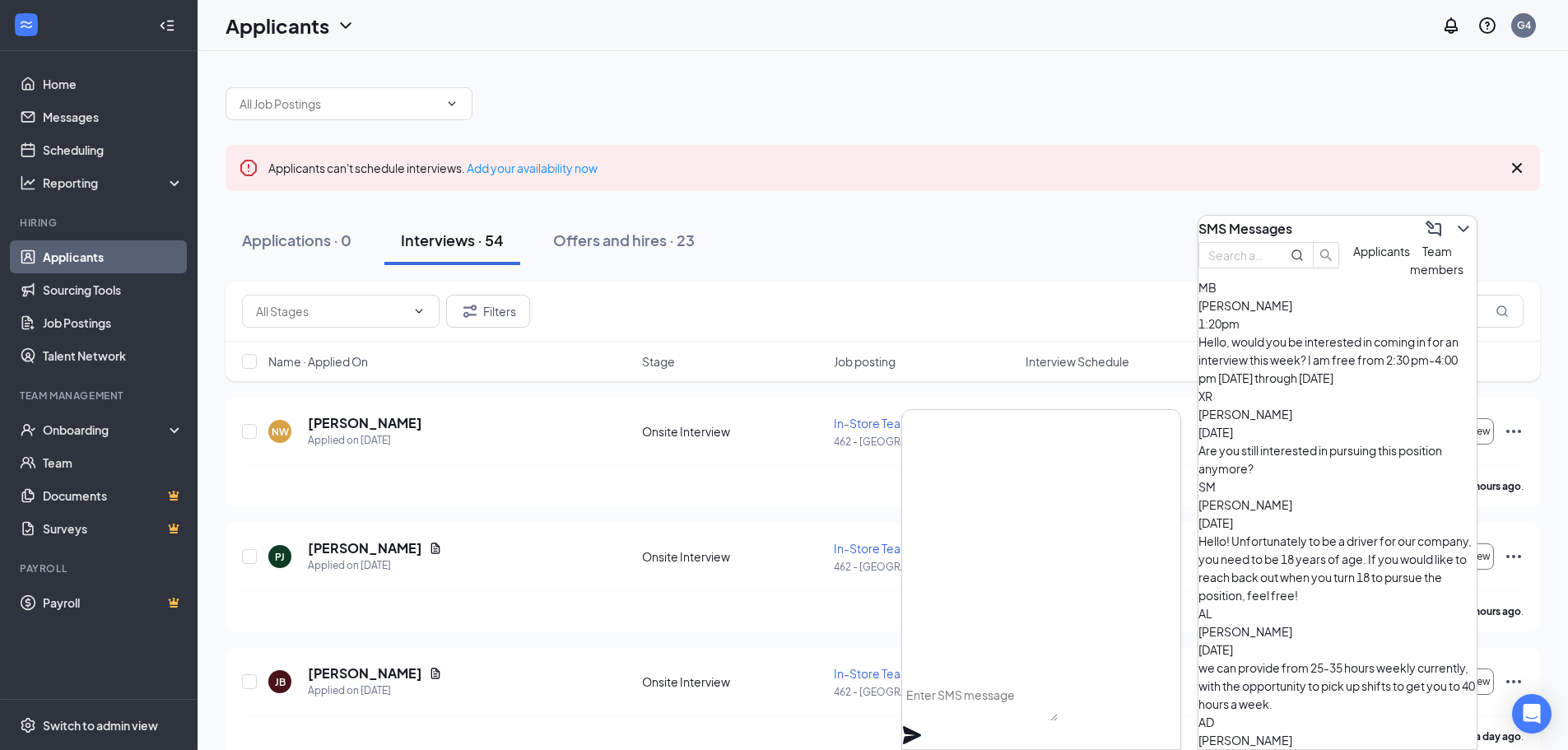
click at [1410, 278] on button "Team members" at bounding box center [1437, 260] width 53 height 36
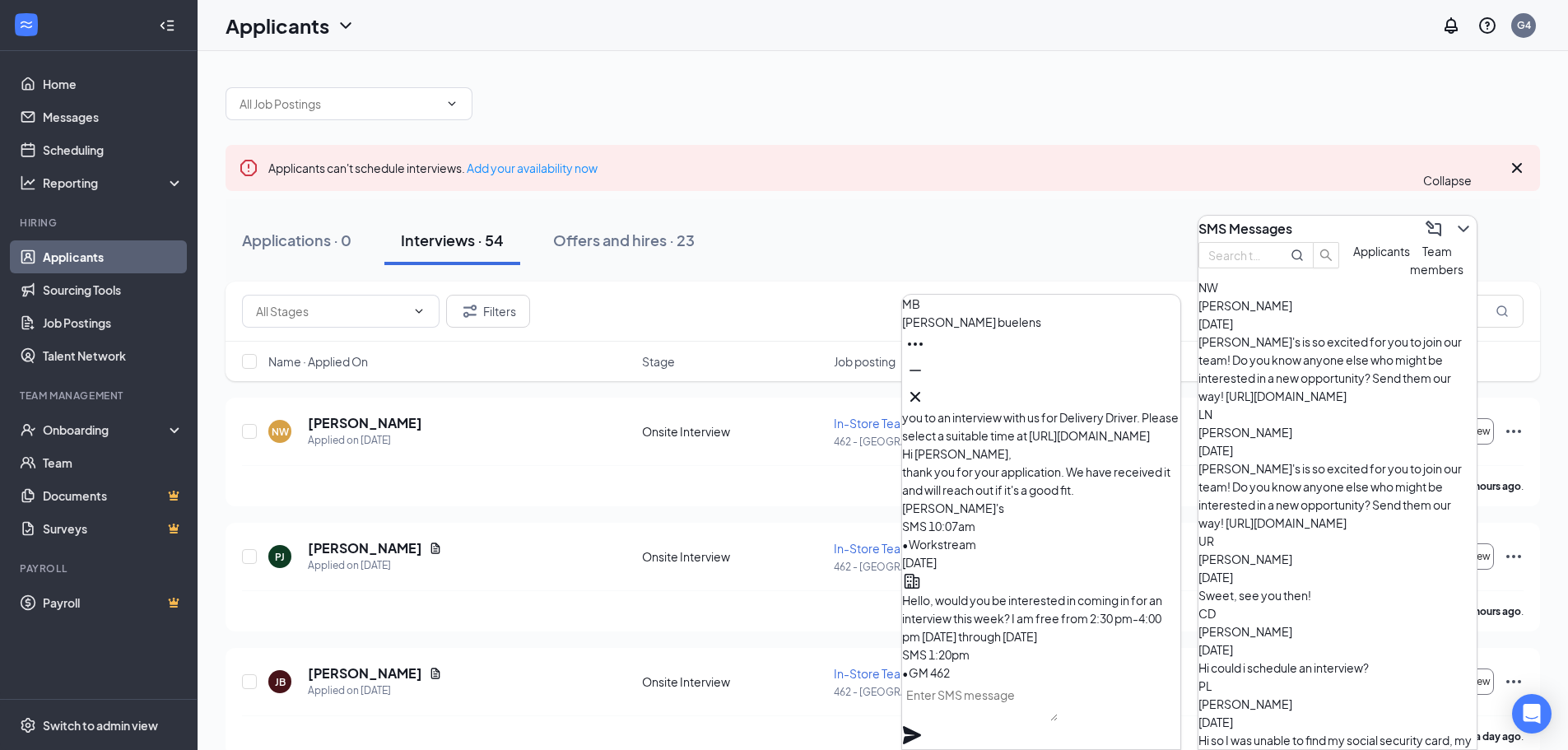
click at [1454, 219] on icon "ChevronDown" at bounding box center [1463, 229] width 20 height 20
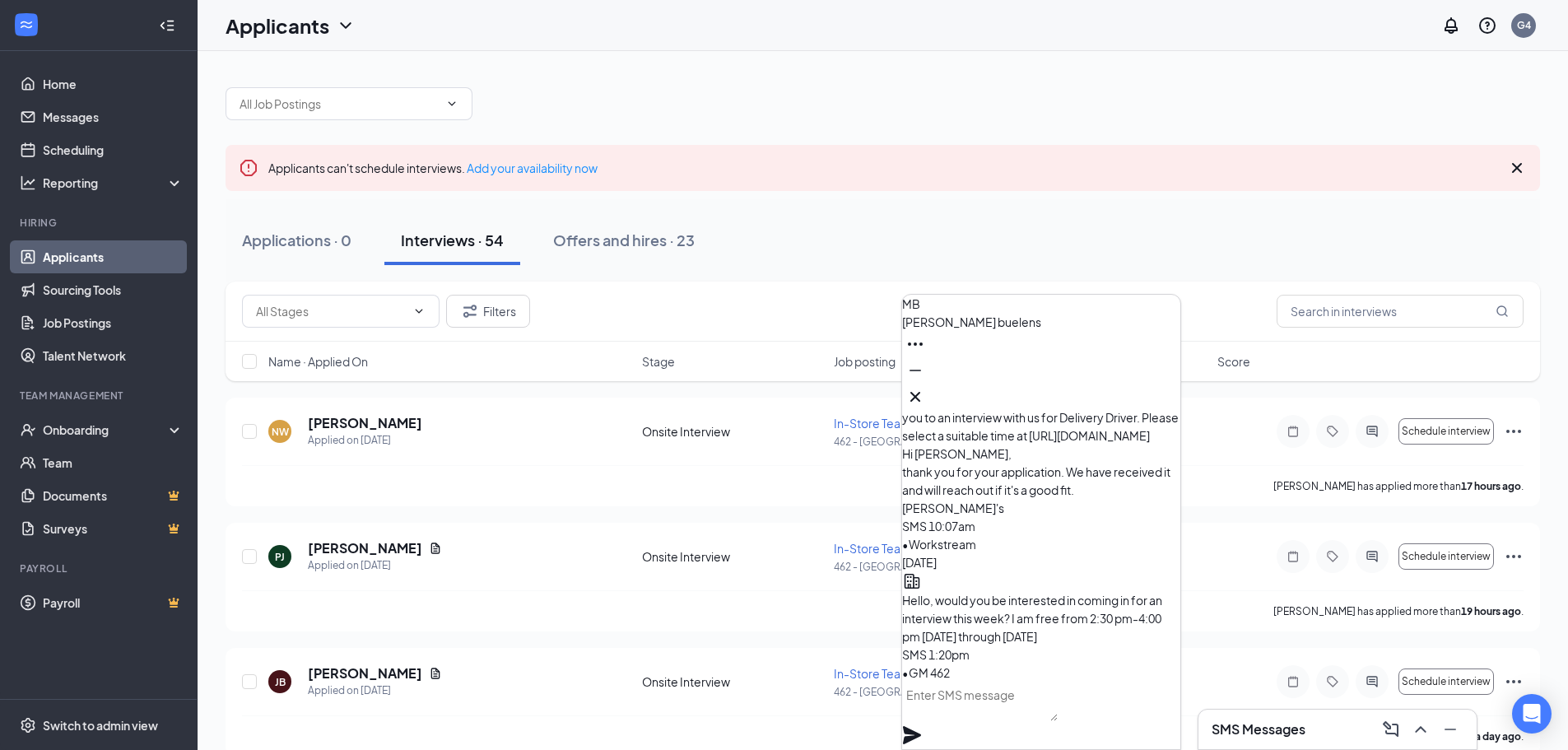
click at [1216, 742] on div "SMS Messages" at bounding box center [1338, 730] width 252 height 27
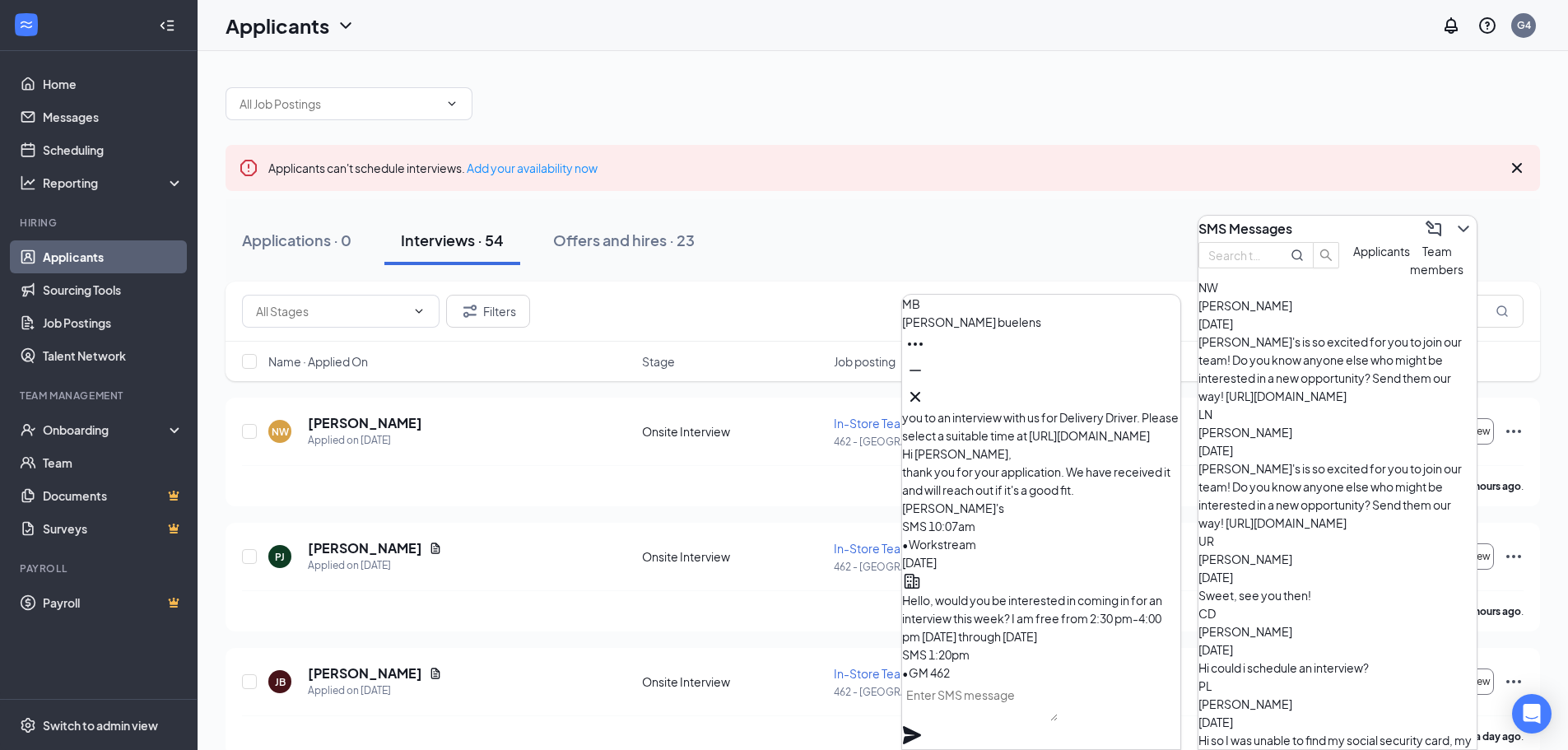
click at [1307, 346] on div "NW [PERSON_NAME] [DATE] [PERSON_NAME]'s is so excited for you to join our team!…" at bounding box center [1338, 341] width 278 height 127
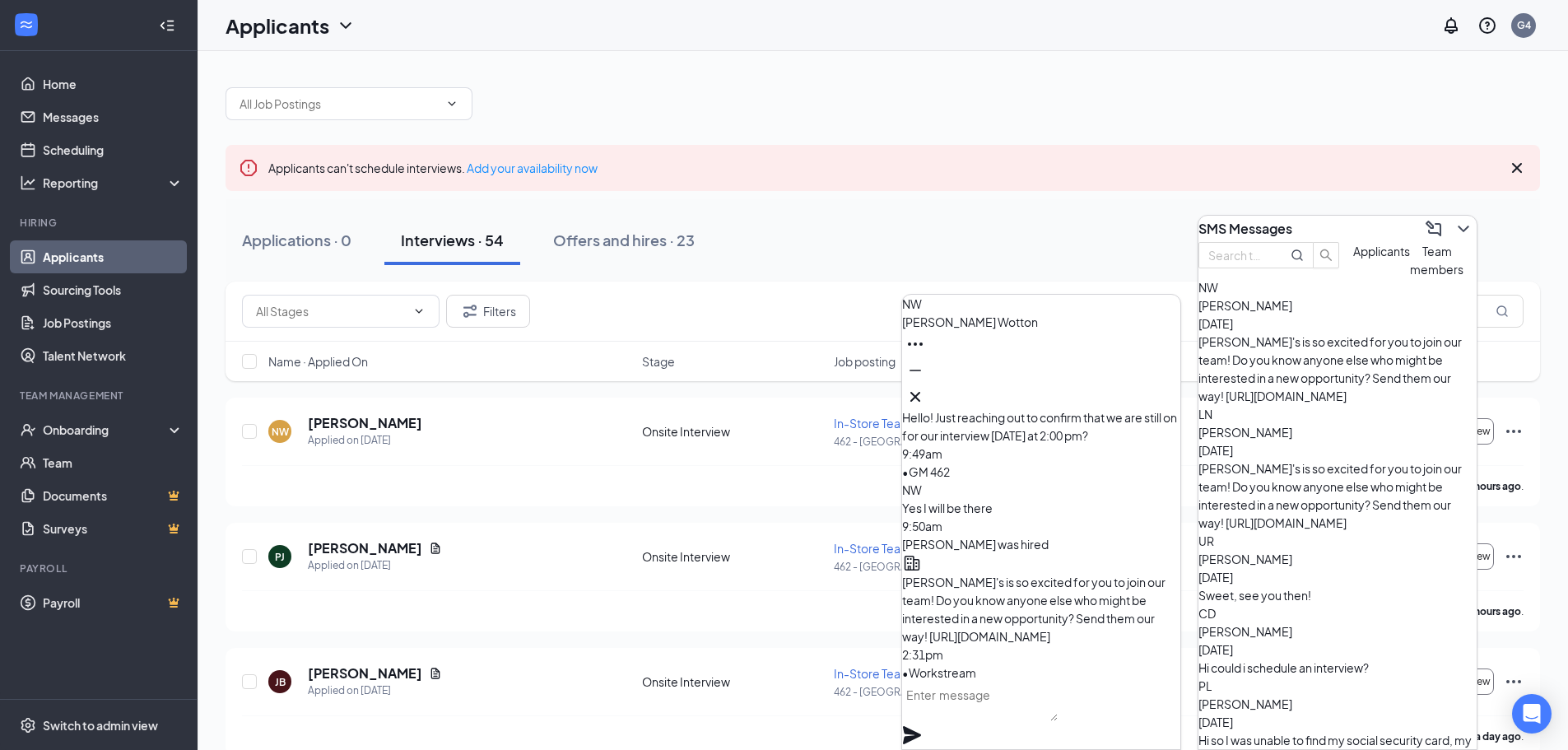
click at [925, 396] on icon "Cross" at bounding box center [916, 397] width 20 height 20
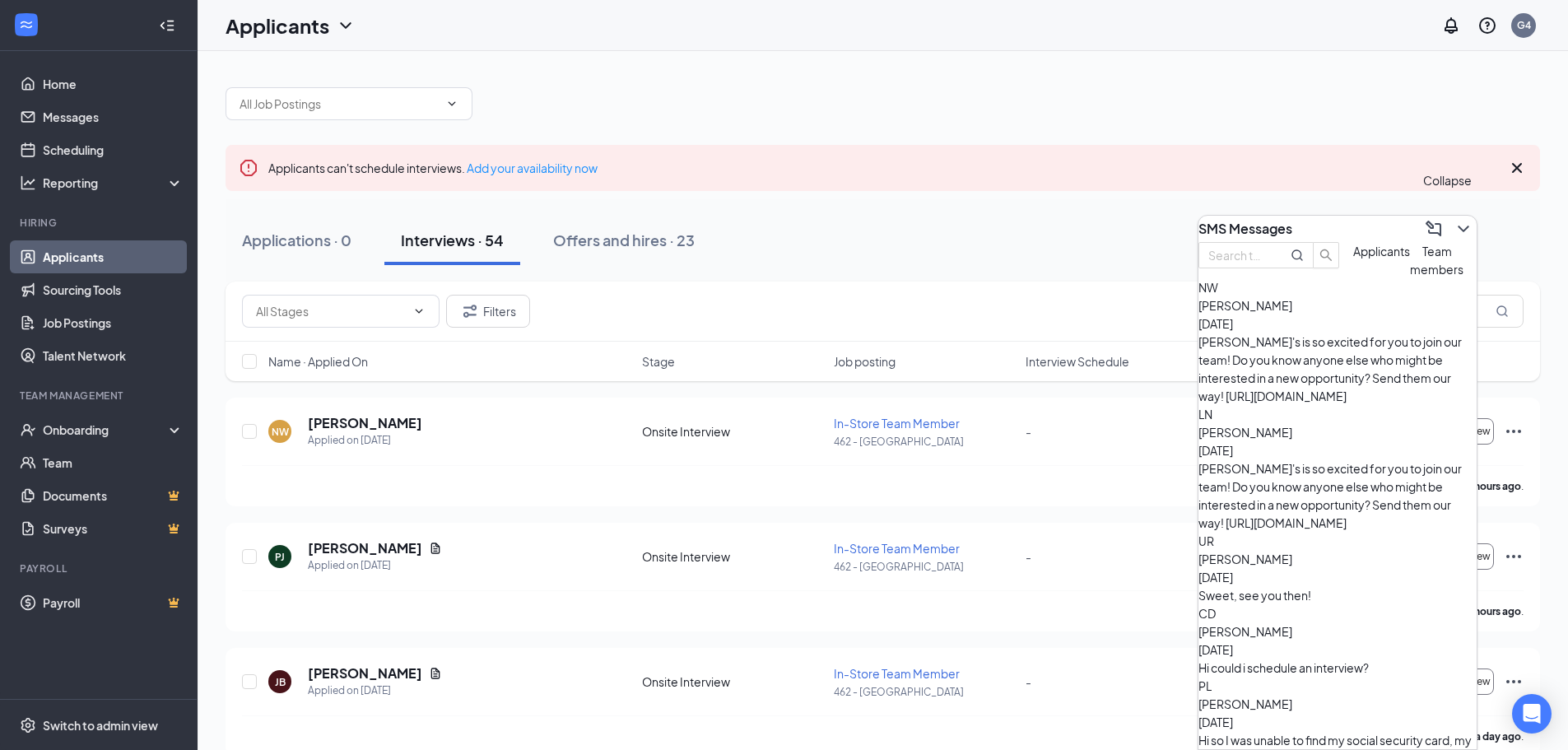
click at [1454, 224] on icon "ChevronDown" at bounding box center [1463, 229] width 20 height 20
